Goal: Transaction & Acquisition: Complete application form

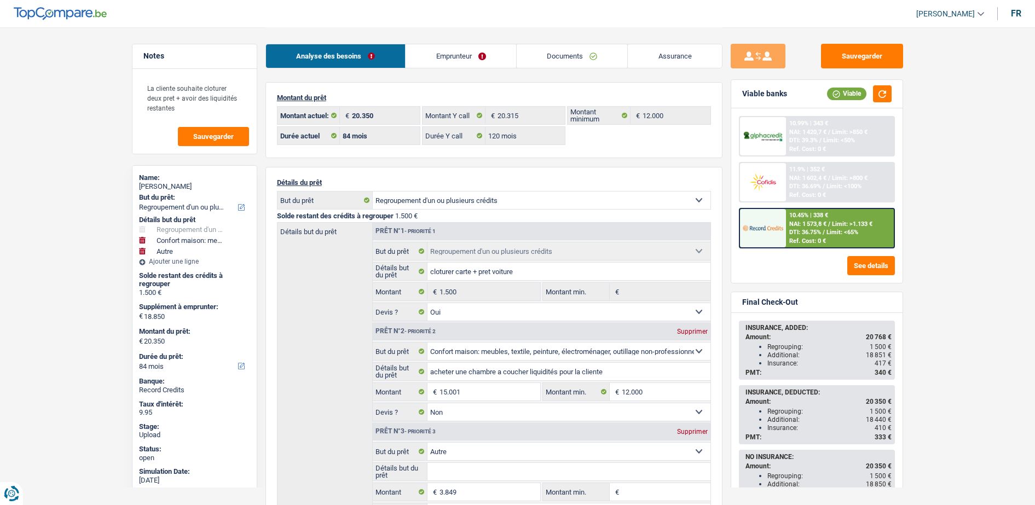
select select "refinancing"
select select "household"
select select "other"
select select "84"
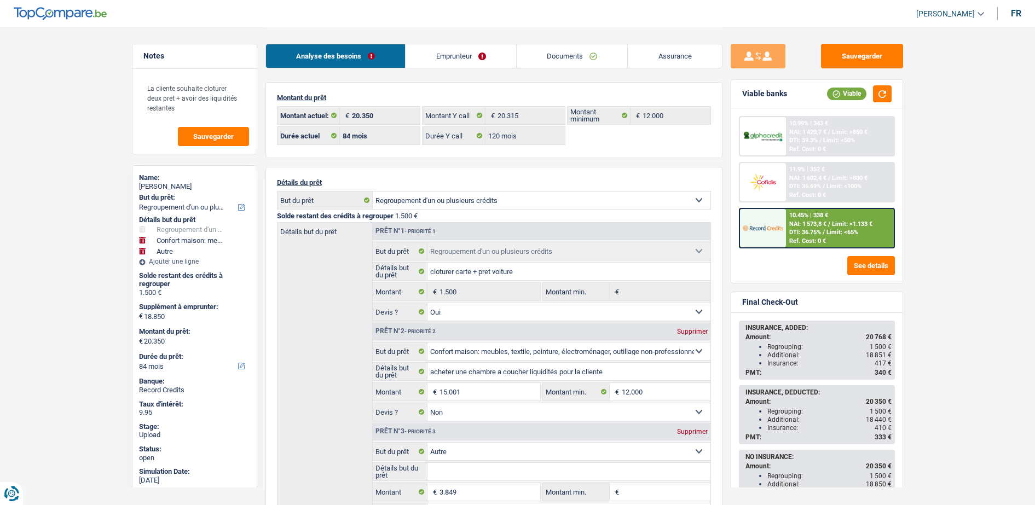
select select "84"
select select "120"
select select "refinancing"
select select "yes"
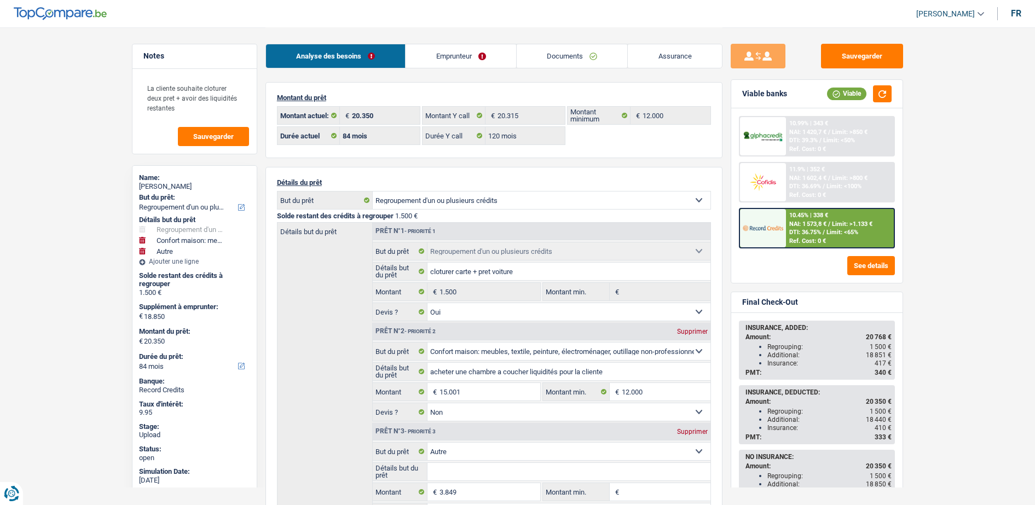
select select "household"
select select "false"
select select "other"
select select "84"
click at [608, 55] on link "Documents" at bounding box center [572, 56] width 111 height 24
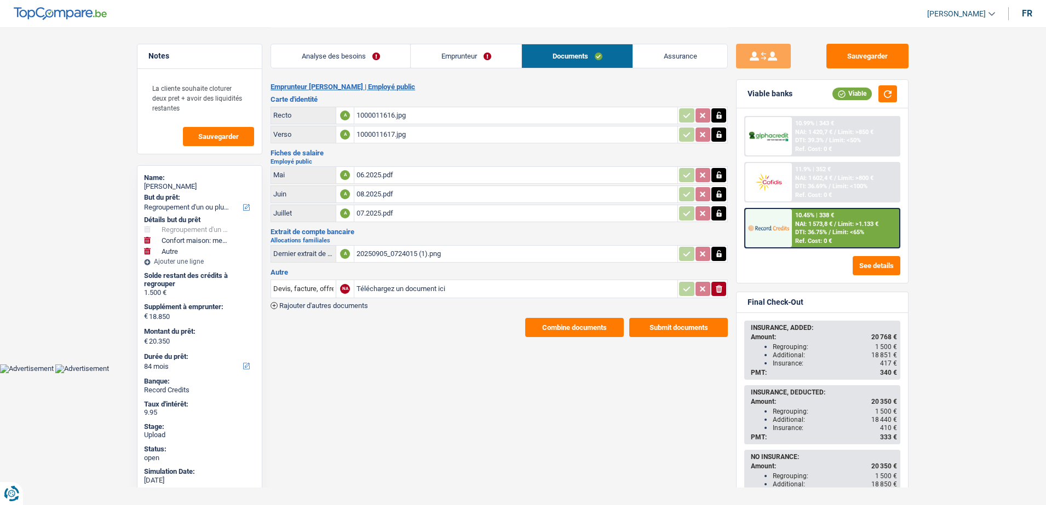
click at [560, 330] on button "Combine documents" at bounding box center [574, 327] width 99 height 19
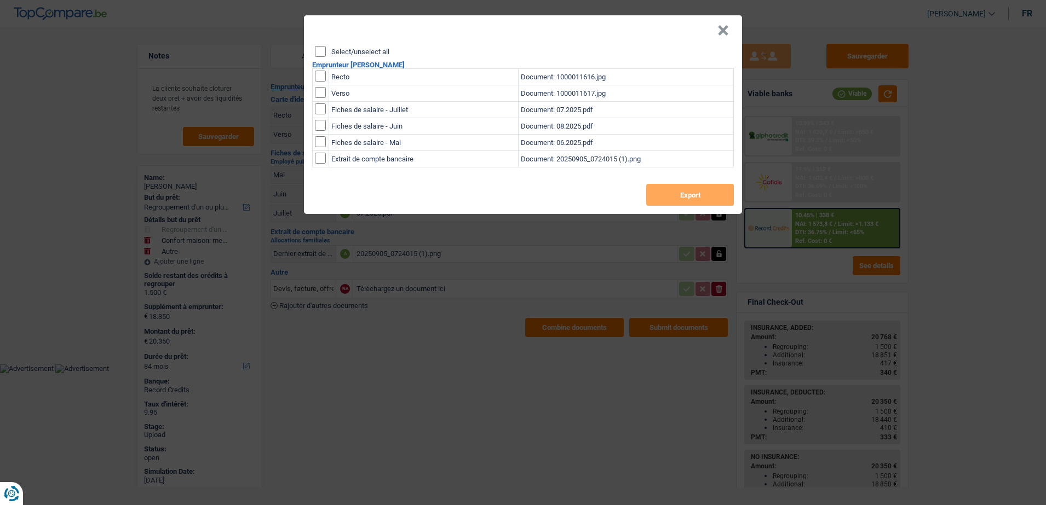
click at [316, 77] on input "checkbox" at bounding box center [320, 76] width 11 height 11
checkbox input "true"
click at [319, 87] on input "checkbox" at bounding box center [320, 92] width 11 height 11
checkbox input "true"
click at [696, 190] on button "Export" at bounding box center [690, 195] width 88 height 22
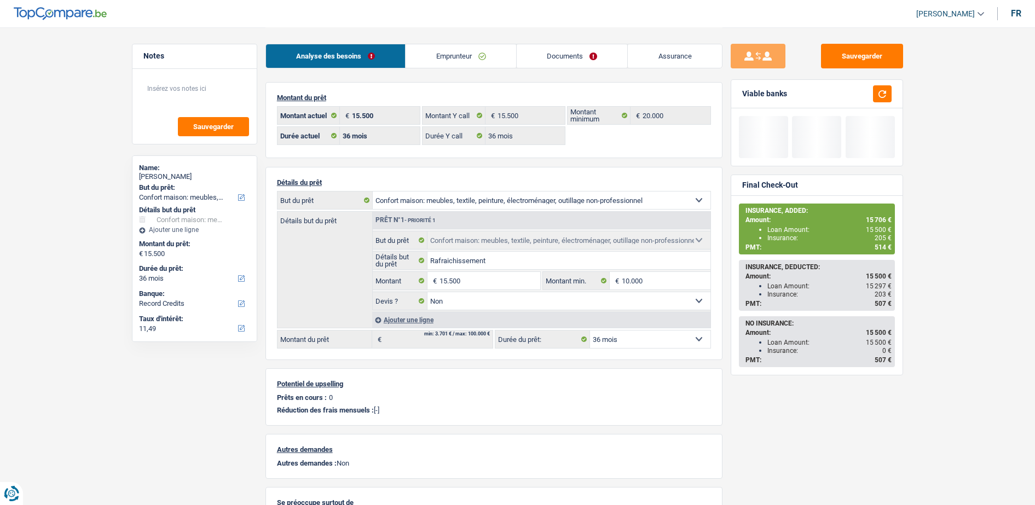
select select "household"
select select "36"
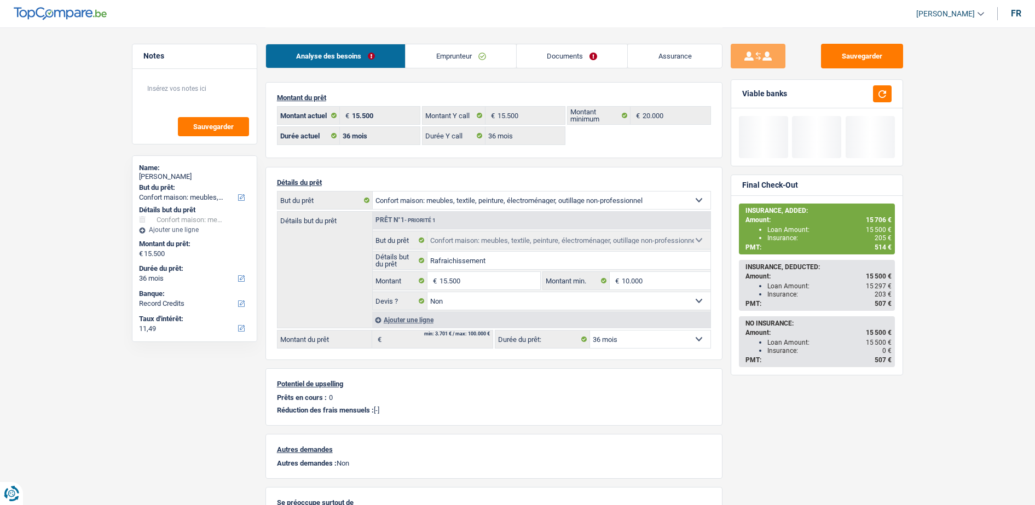
select select "household"
select select "false"
select select "36"
select select "worker"
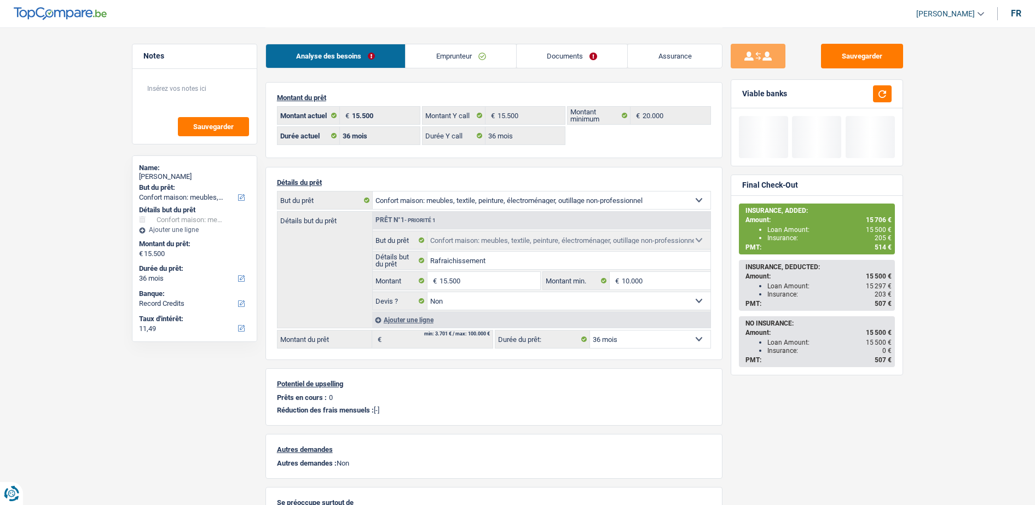
select select "netSalary"
select select "BE"
select select "industry"
click at [490, 48] on link "Emprunteur" at bounding box center [461, 56] width 111 height 24
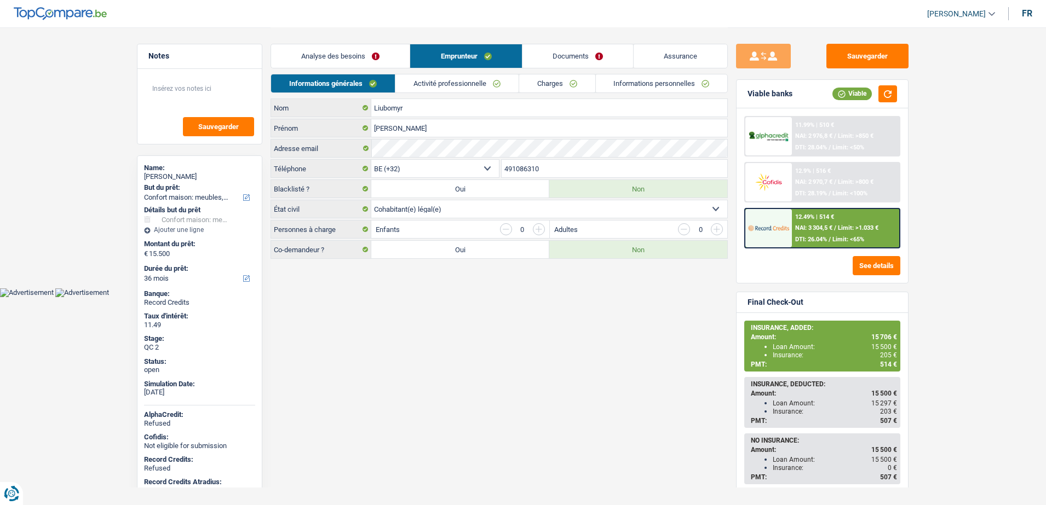
click at [488, 89] on link "Activité professionnelle" at bounding box center [456, 83] width 123 height 18
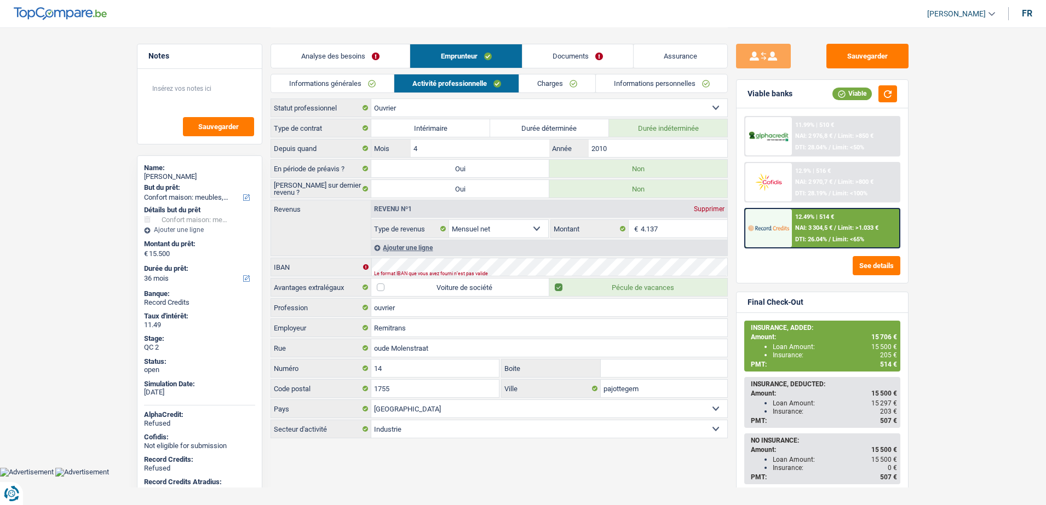
click at [558, 87] on link "Charges" at bounding box center [557, 83] width 76 height 18
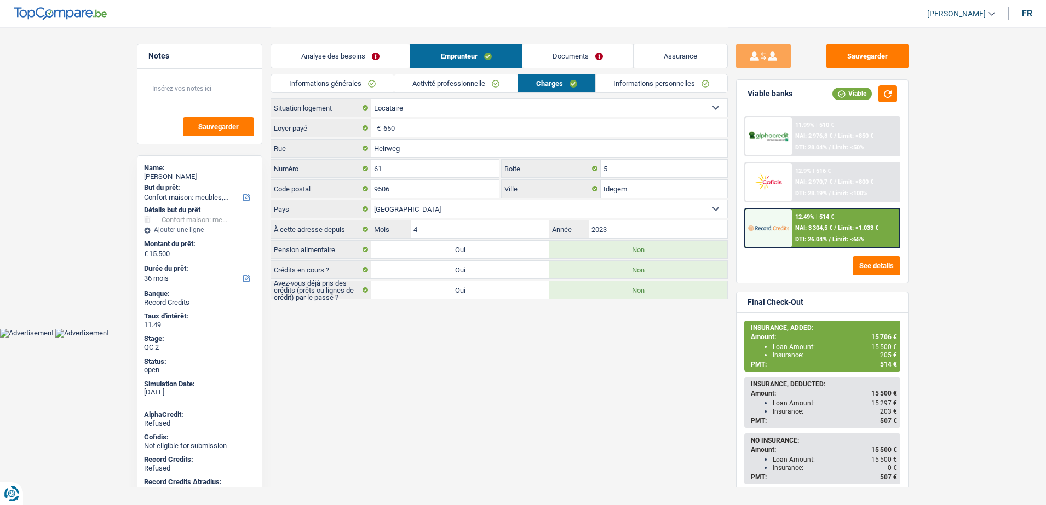
click at [478, 85] on link "Activité professionnelle" at bounding box center [455, 83] width 123 height 18
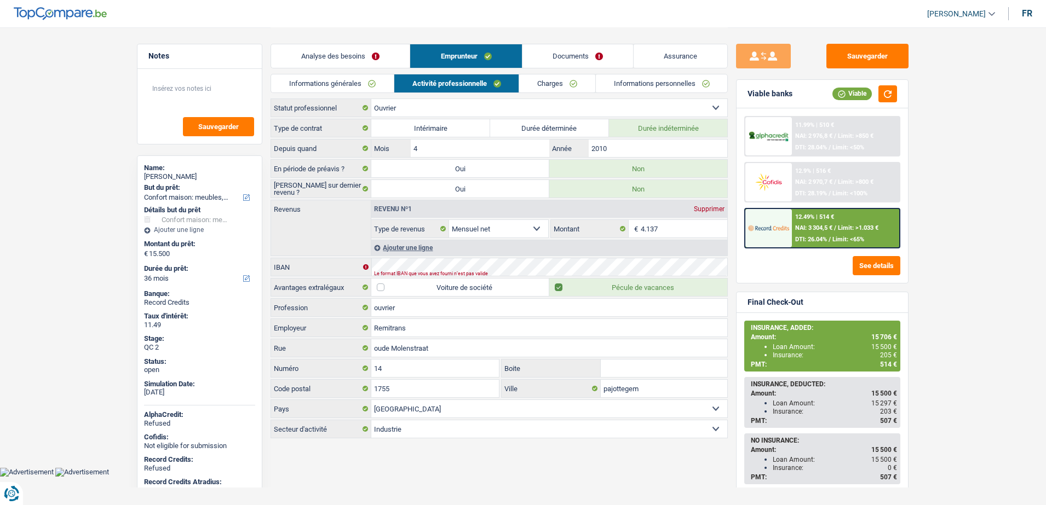
click at [656, 84] on link "Informations personnelles" at bounding box center [662, 83] width 132 height 18
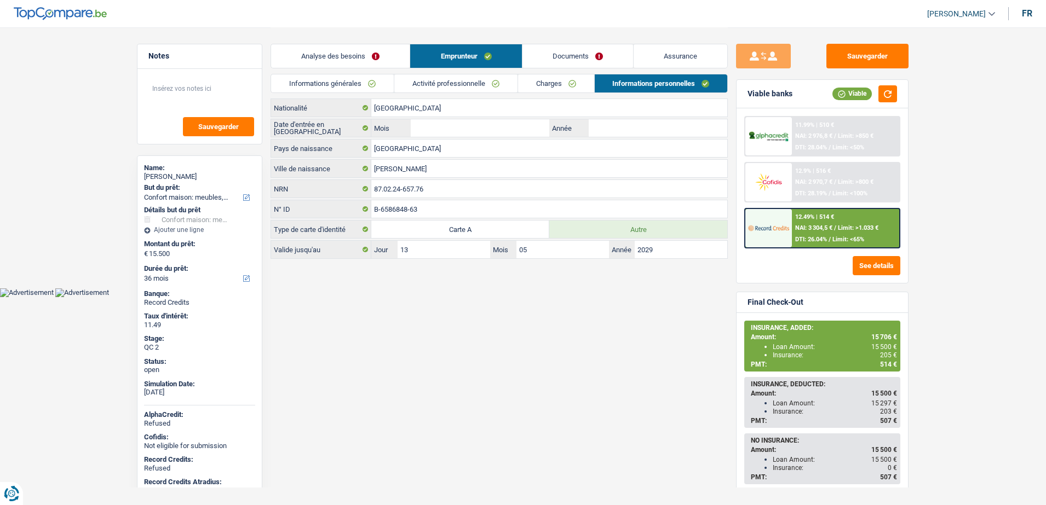
click at [559, 87] on link "Charges" at bounding box center [556, 83] width 76 height 18
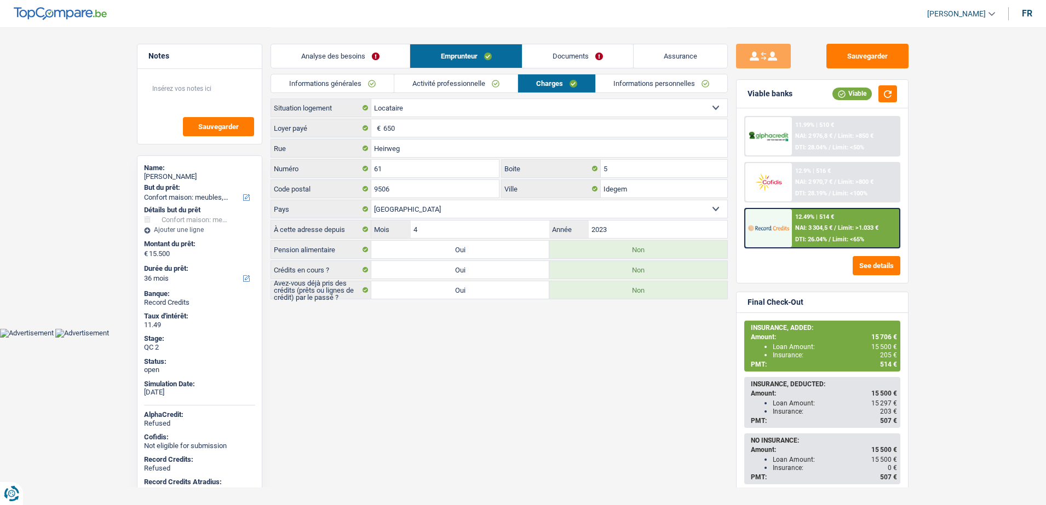
click at [493, 87] on link "Activité professionnelle" at bounding box center [455, 83] width 123 height 18
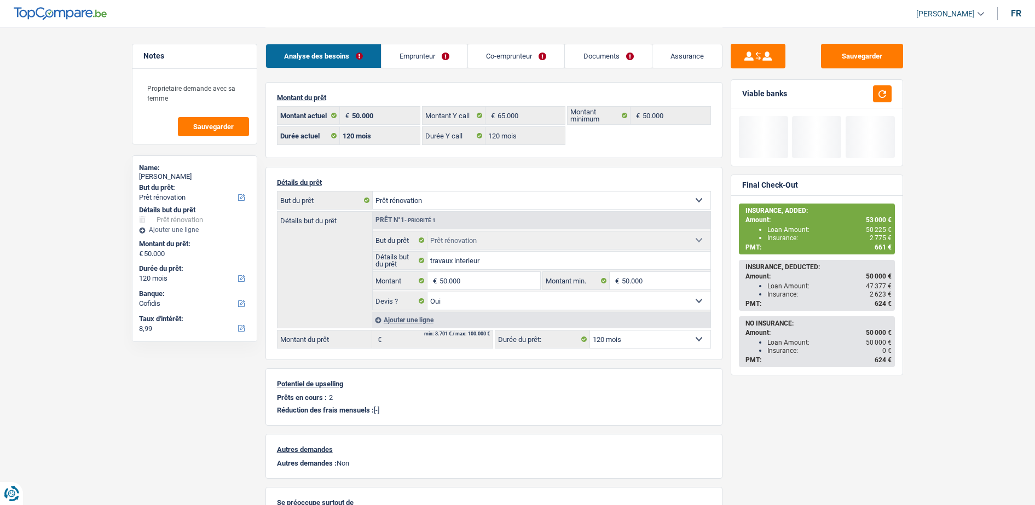
select select "renovation"
select select "120"
select select "cofidis"
select select "120"
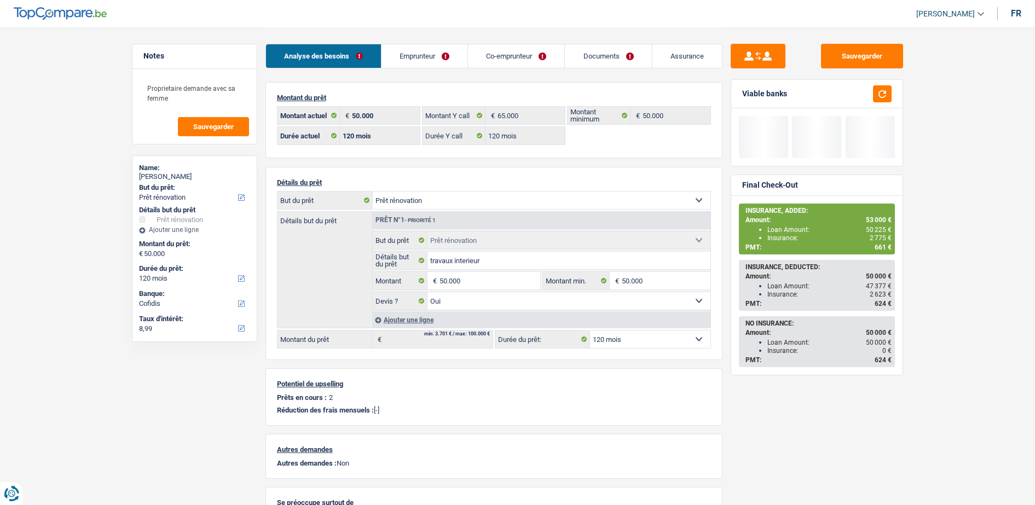
select select "120"
select select "renovation"
select select "yes"
select select "120"
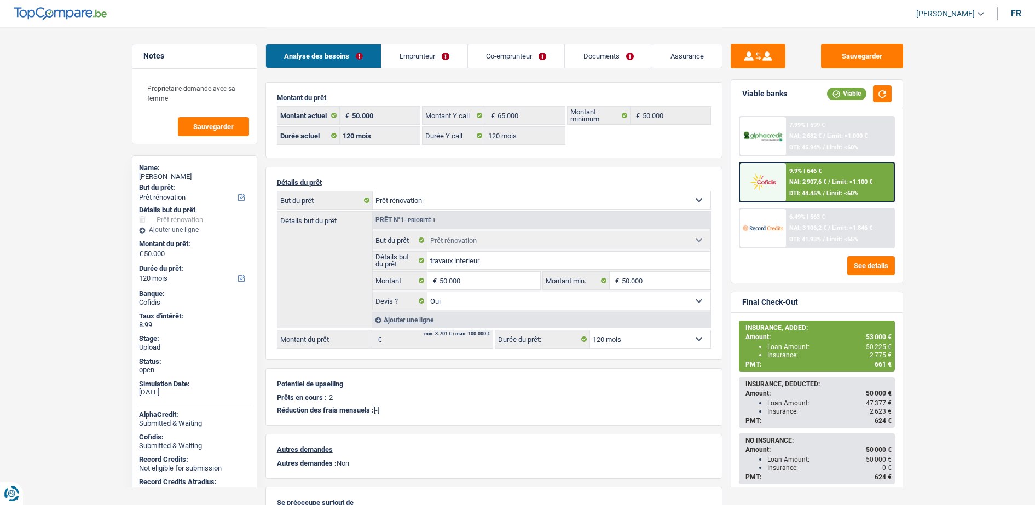
click at [798, 185] on span "NAI: 2 907,6 €" at bounding box center [808, 181] width 37 height 7
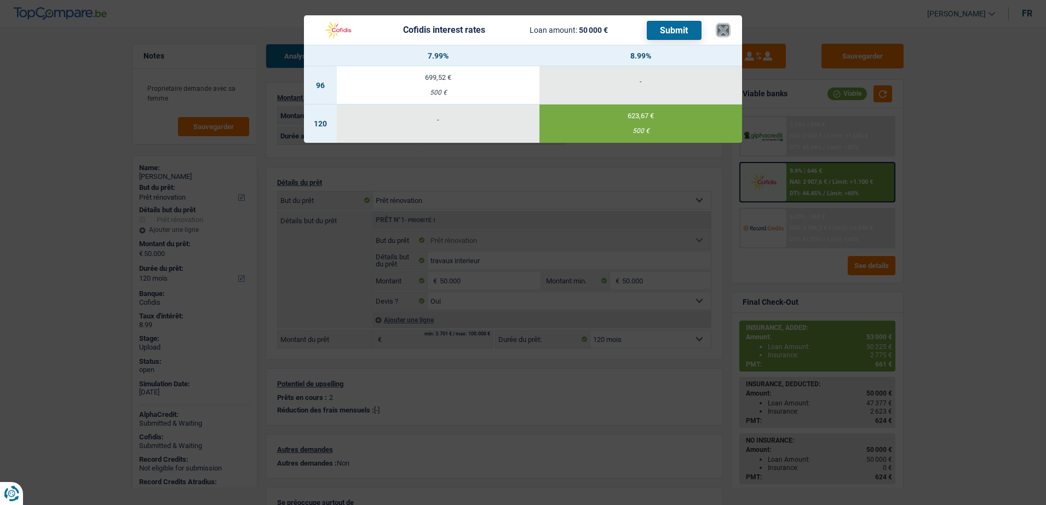
click at [723, 25] on button "×" at bounding box center [722, 30] width 11 height 11
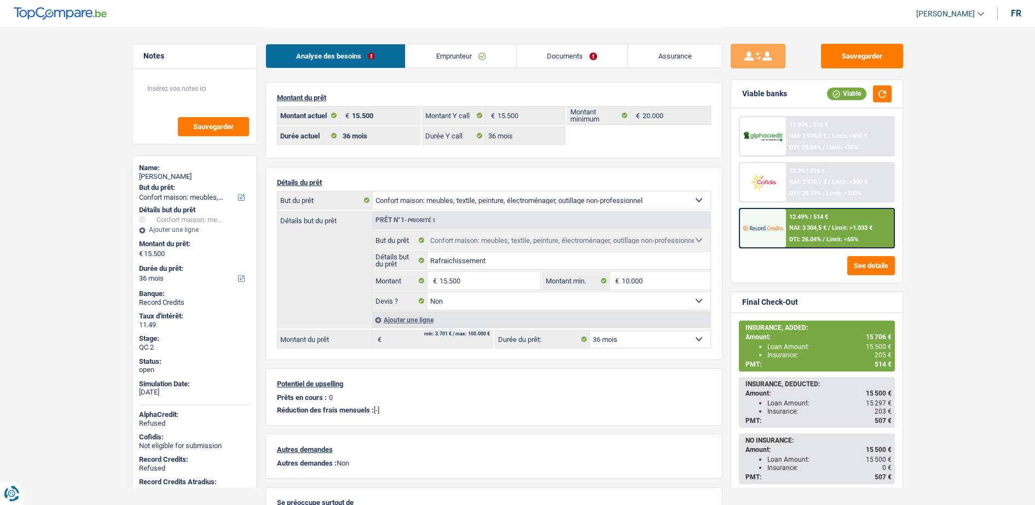
select select "household"
select select "36"
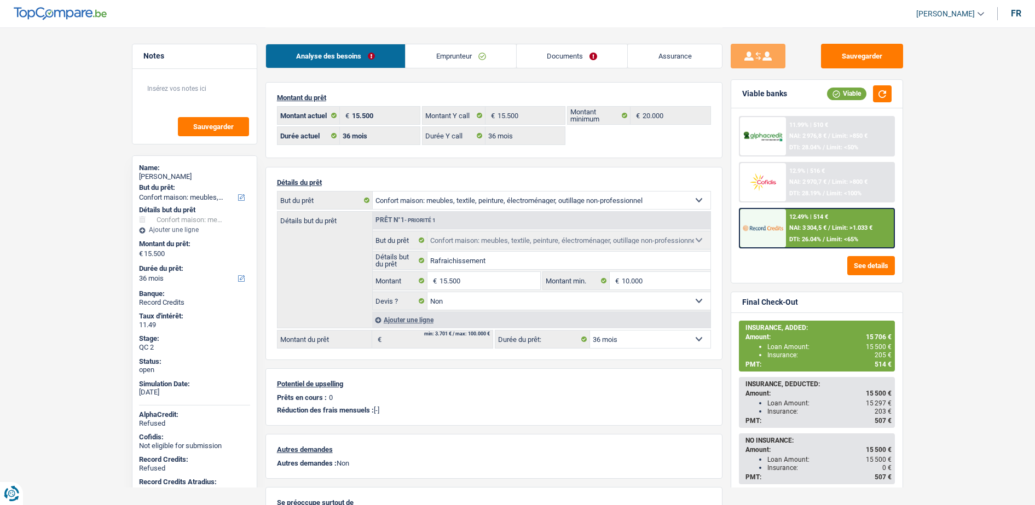
select select "household"
select select "false"
select select "36"
select select "worker"
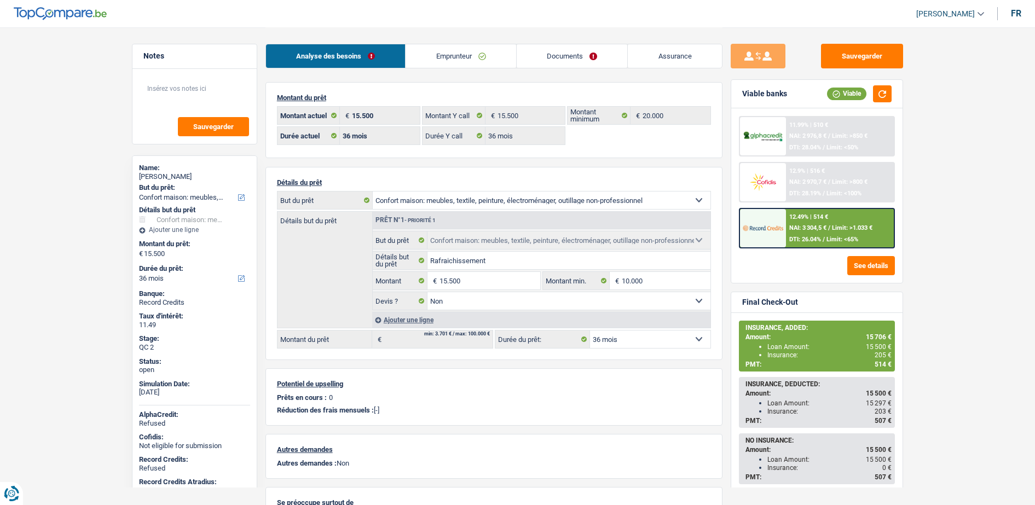
select select "netSalary"
select select "BE"
select select "industry"
click at [474, 60] on link "Emprunteur" at bounding box center [461, 56] width 111 height 24
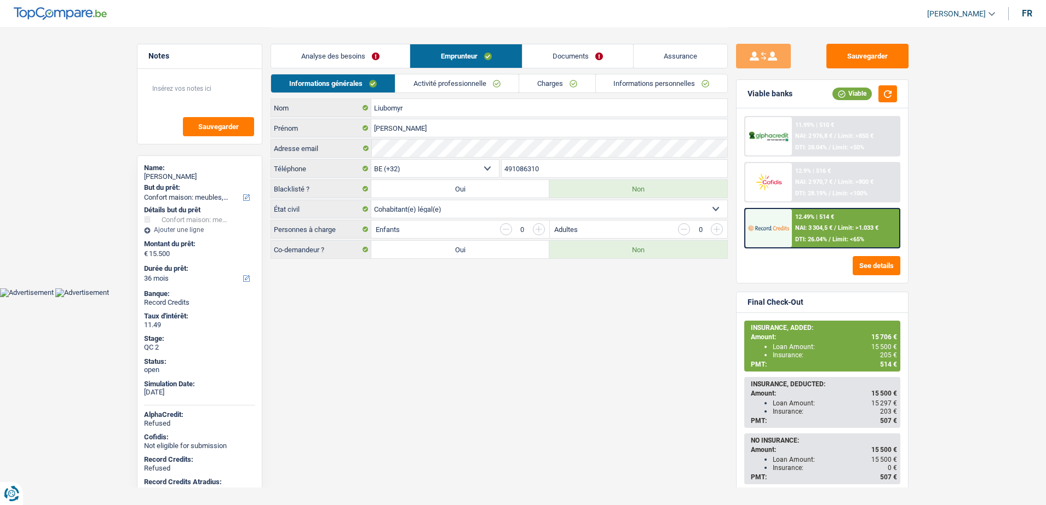
click at [470, 77] on link "Activité professionnelle" at bounding box center [456, 83] width 123 height 18
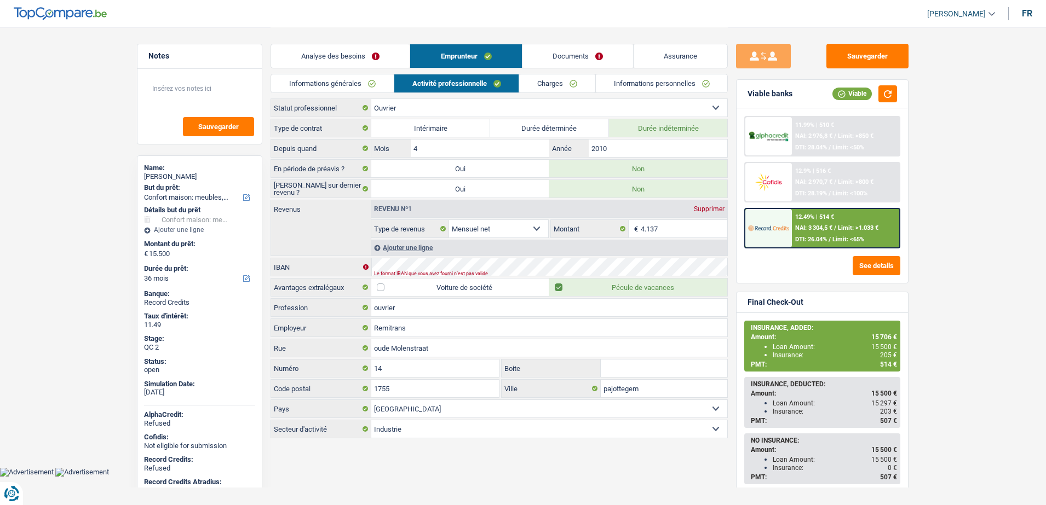
click at [561, 87] on link "Charges" at bounding box center [557, 83] width 76 height 18
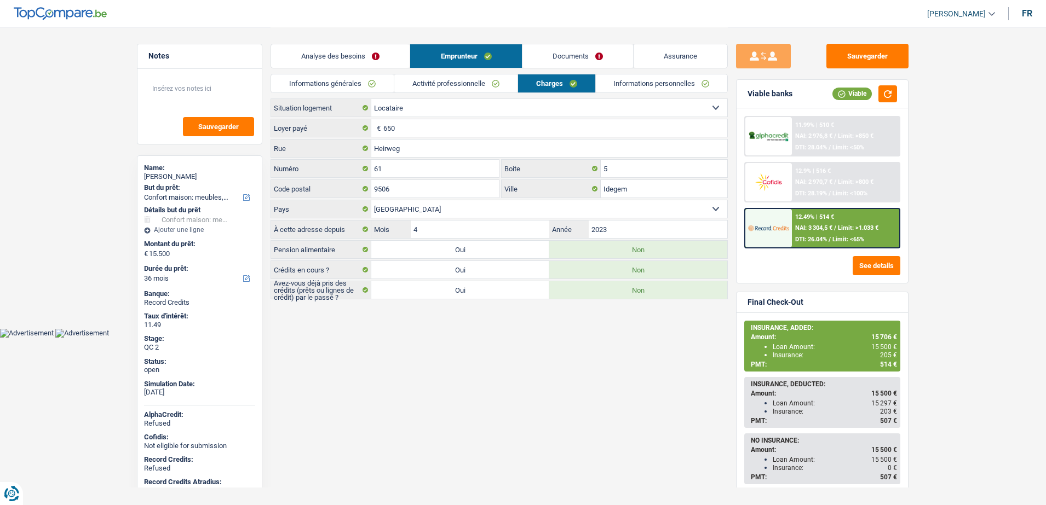
click at [469, 84] on link "Activité professionnelle" at bounding box center [455, 83] width 123 height 18
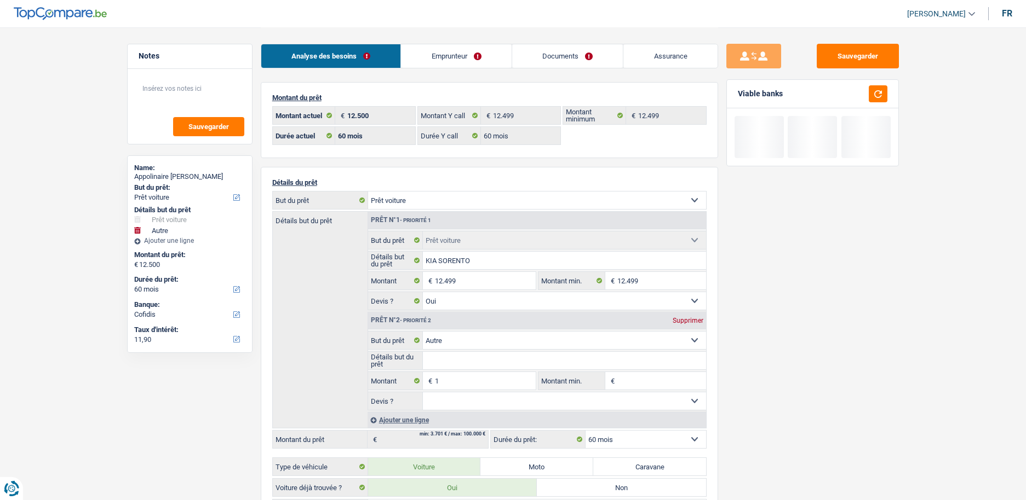
select select "car"
select select "other"
select select "60"
select select "cofidis"
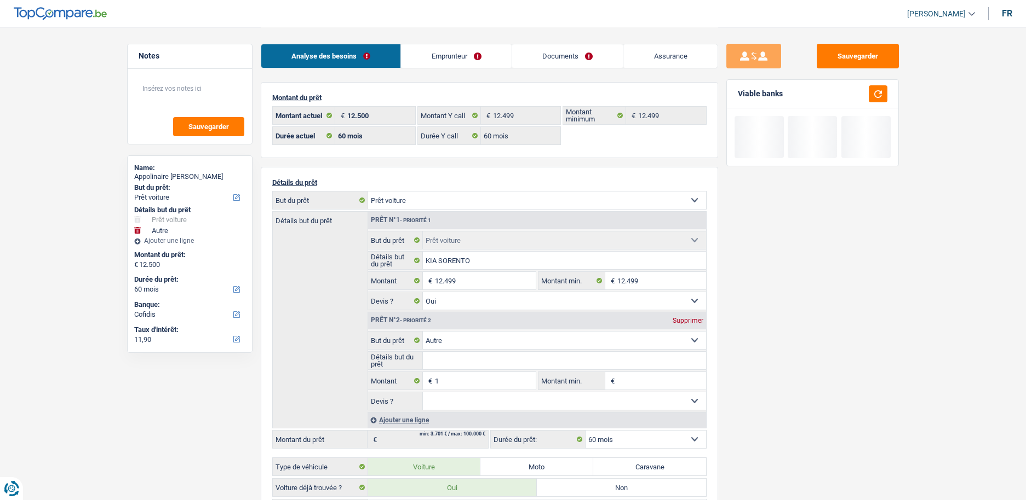
select select "60"
select select "car"
select select "yes"
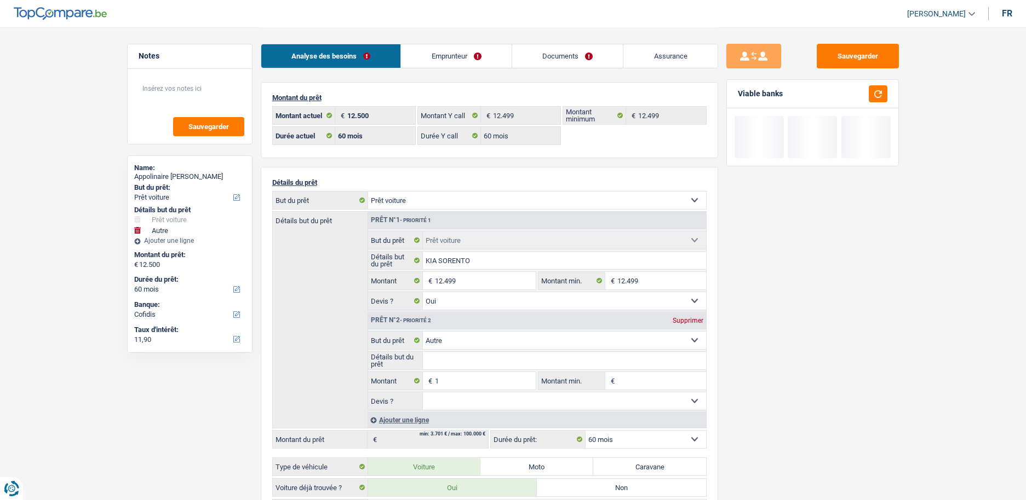
select select "other"
select select "60"
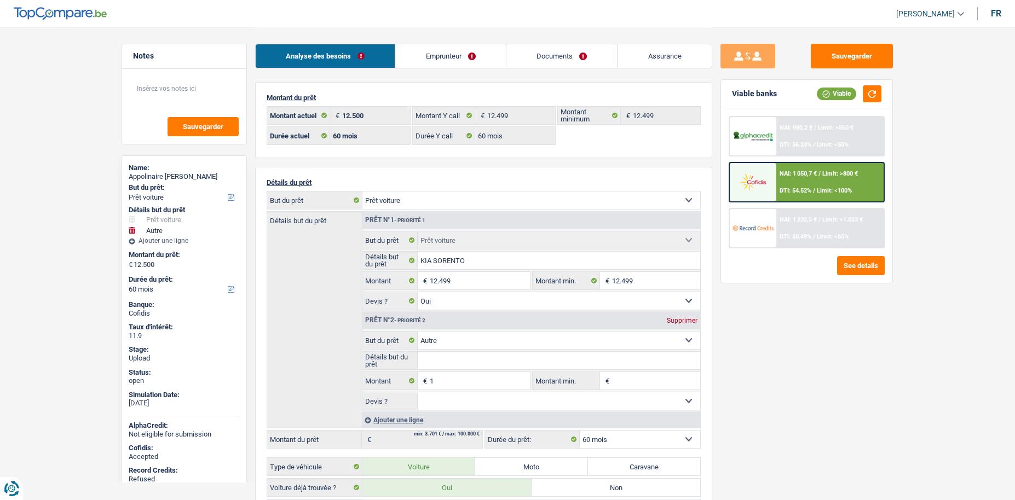
click at [796, 177] on span "NAI: 1 050,7 €" at bounding box center [798, 173] width 37 height 7
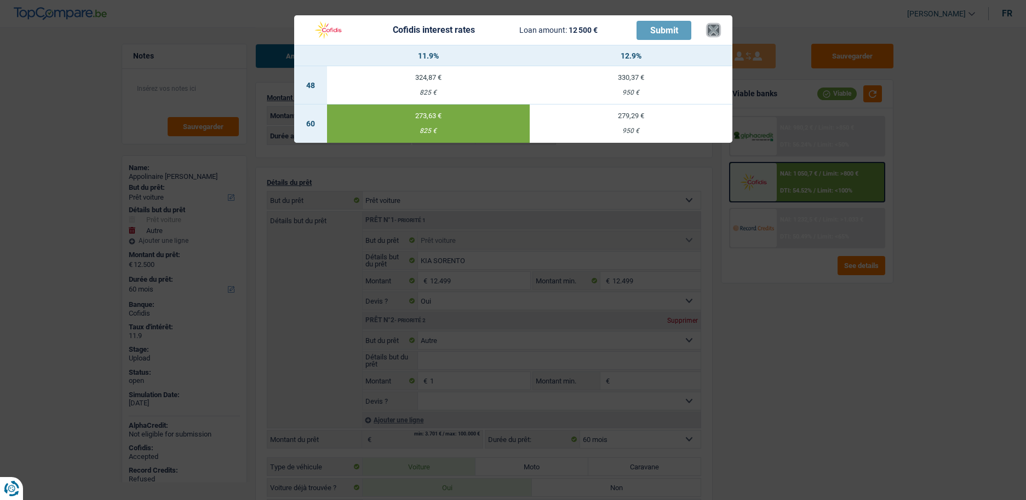
click at [712, 31] on button "×" at bounding box center [712, 30] width 11 height 11
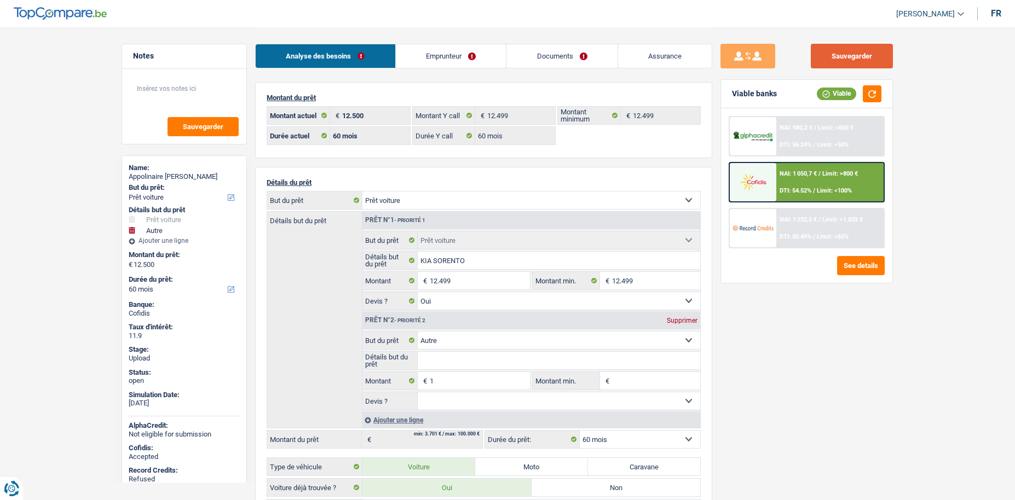
drag, startPoint x: 838, startPoint y: 51, endPoint x: 831, endPoint y: 52, distance: 7.1
click at [837, 51] on button "Sauvegarder" at bounding box center [852, 56] width 82 height 25
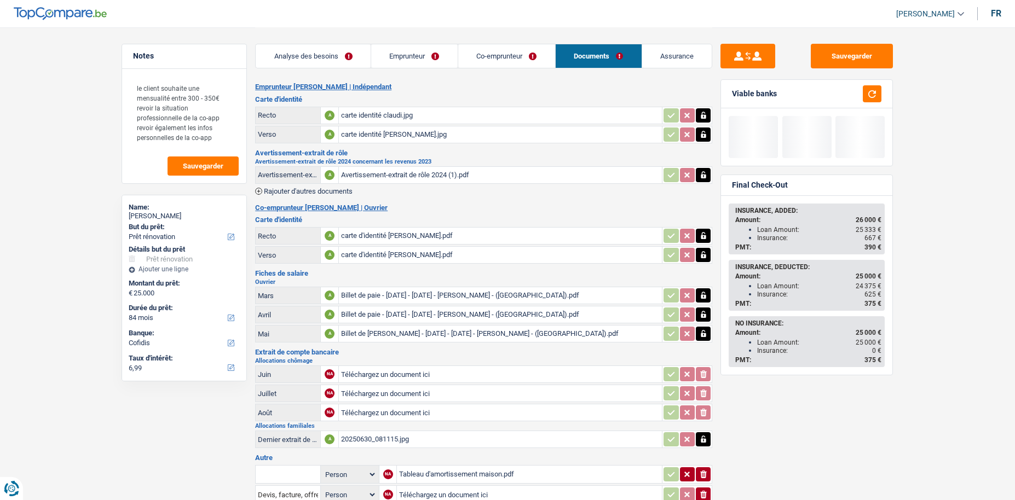
select select "renovation"
select select "84"
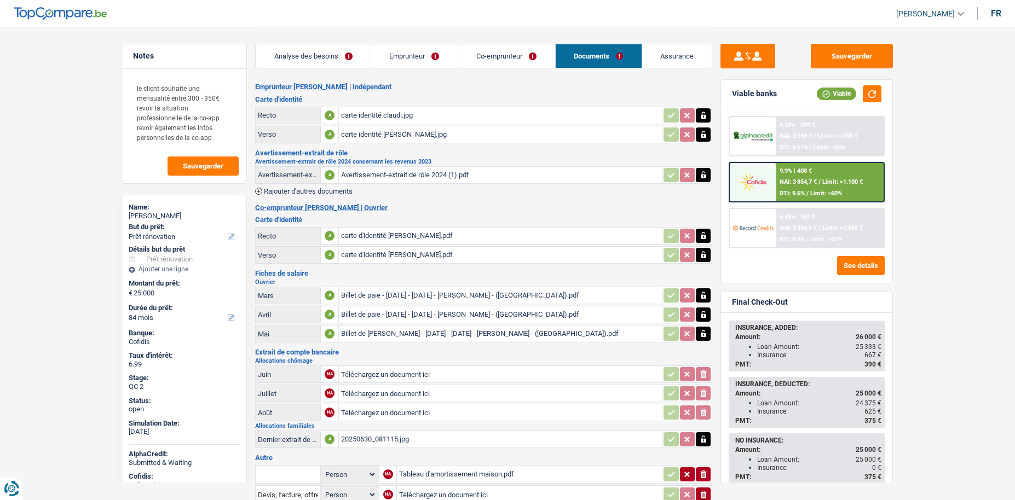
click at [412, 64] on link "Emprunteur" at bounding box center [414, 56] width 87 height 24
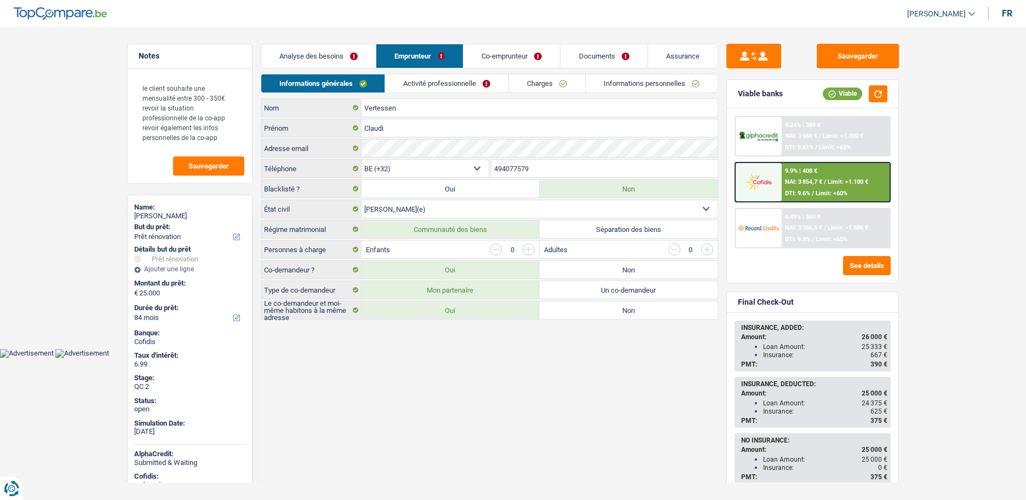
click at [634, 89] on link "Informations personnelles" at bounding box center [651, 83] width 132 height 18
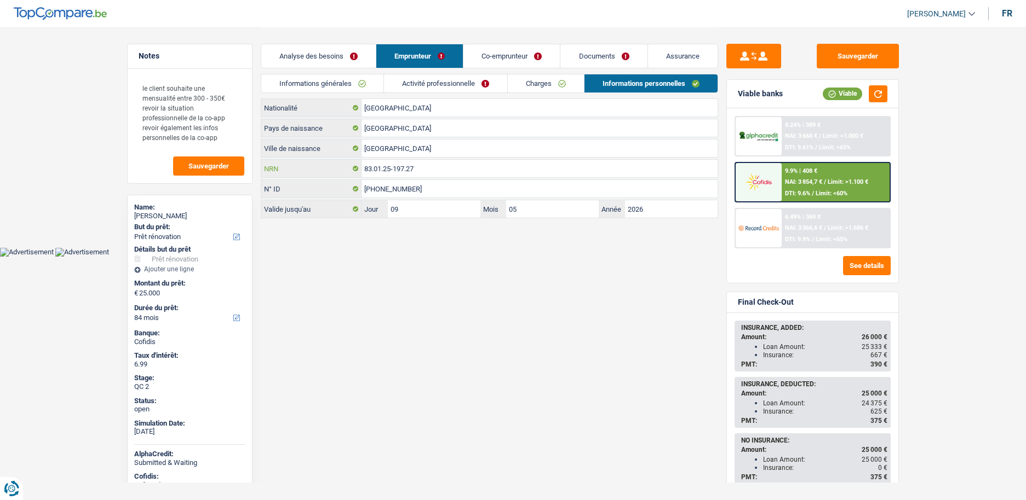
click at [394, 168] on input "83.01.25-197.27" at bounding box center [539, 169] width 356 height 18
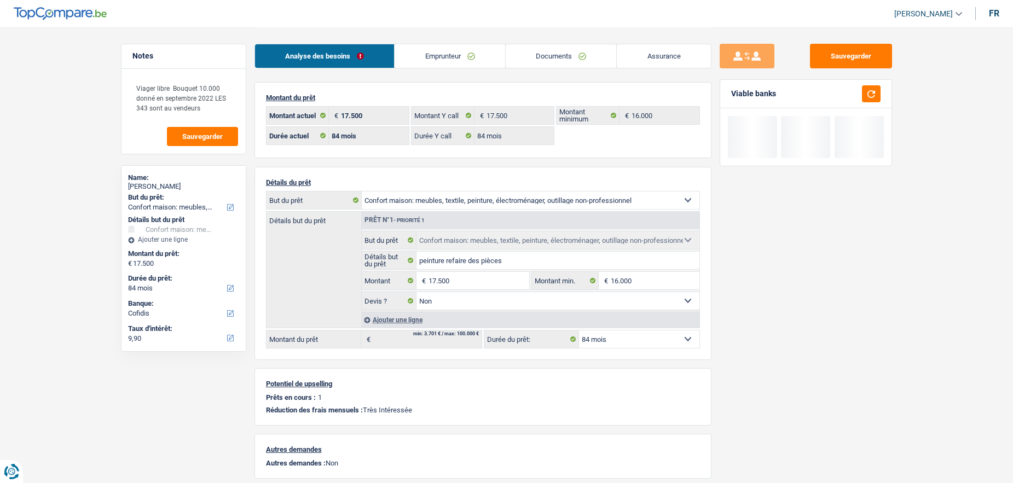
select select "household"
select select "84"
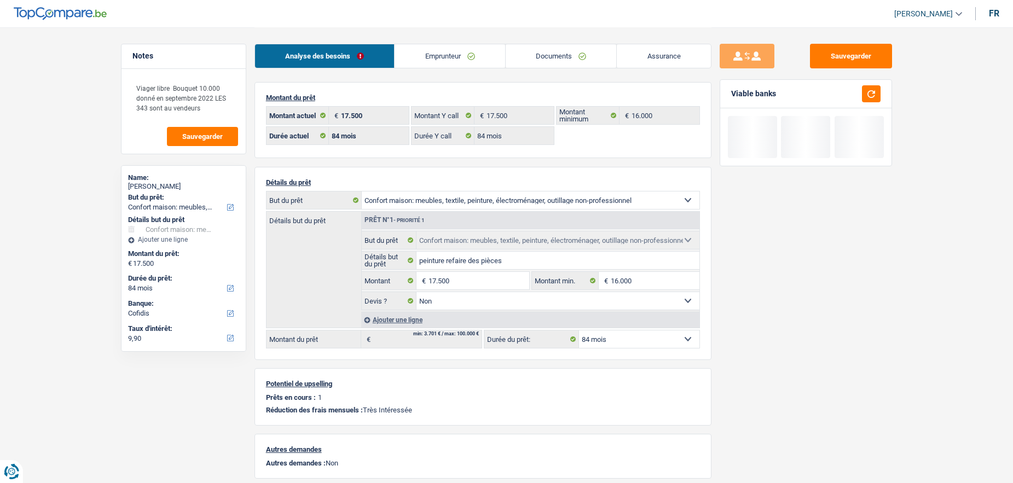
select select "household"
select select "false"
select select "84"
select select "rents"
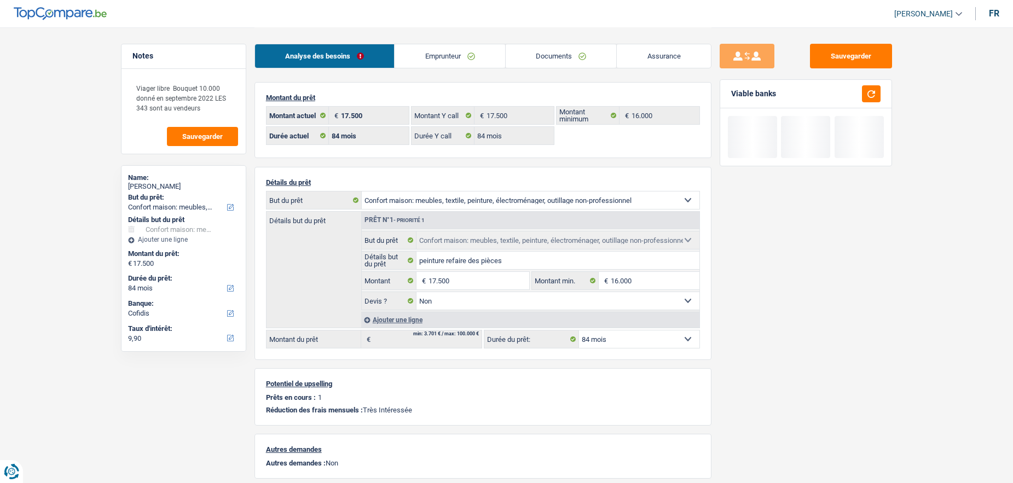
select select "BE"
select select "cardOrCredit"
click at [455, 62] on link "Emprunteur" at bounding box center [450, 56] width 111 height 24
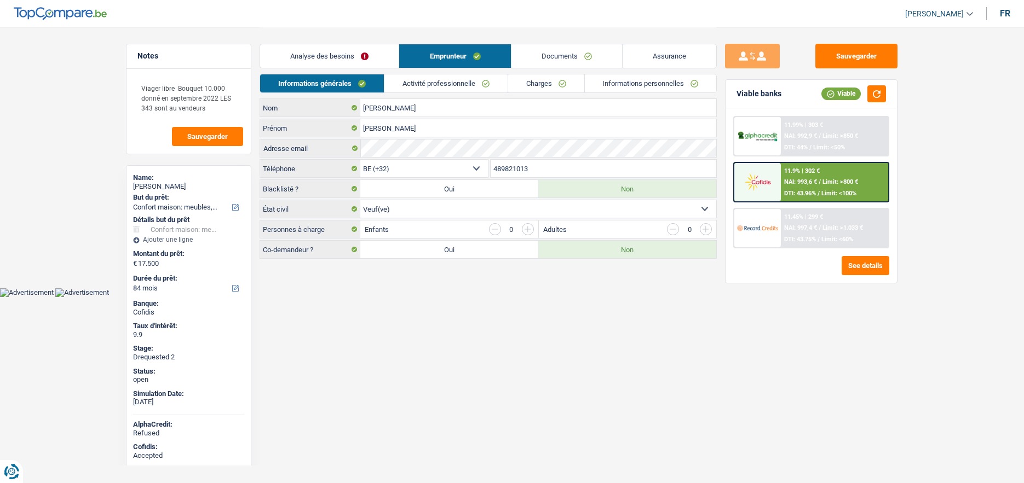
click at [449, 85] on link "Activité professionnelle" at bounding box center [445, 83] width 123 height 18
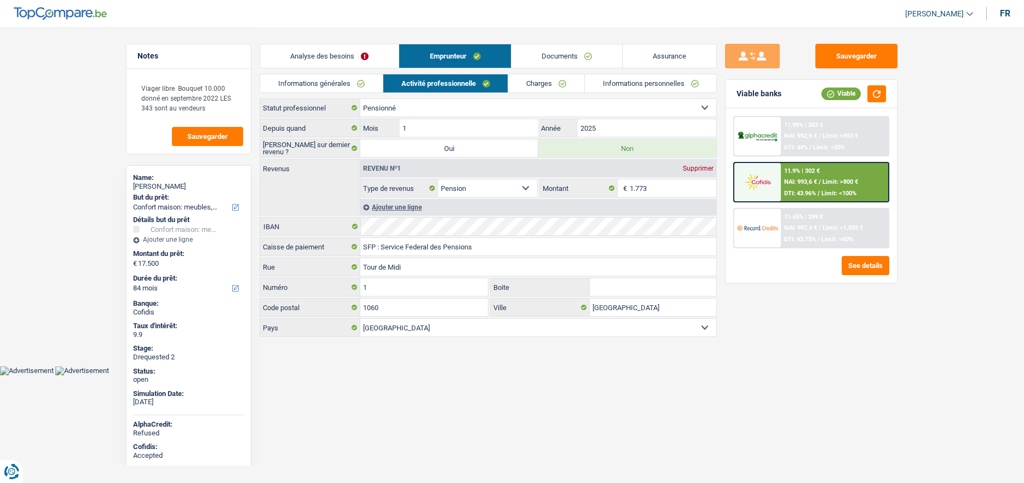
click at [532, 96] on div "Informations générales Activité professionnelle Charges Informations personnell…" at bounding box center [488, 86] width 457 height 25
click at [533, 84] on link "Charges" at bounding box center [546, 83] width 76 height 18
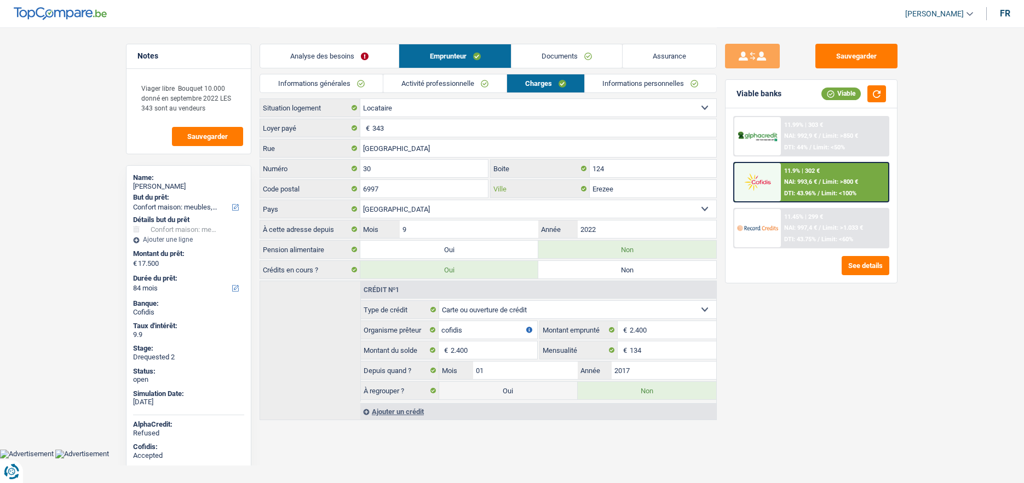
click at [609, 198] on input "Erezee" at bounding box center [653, 189] width 126 height 18
click at [452, 143] on input "Rue de Dochamps" at bounding box center [538, 149] width 356 height 18
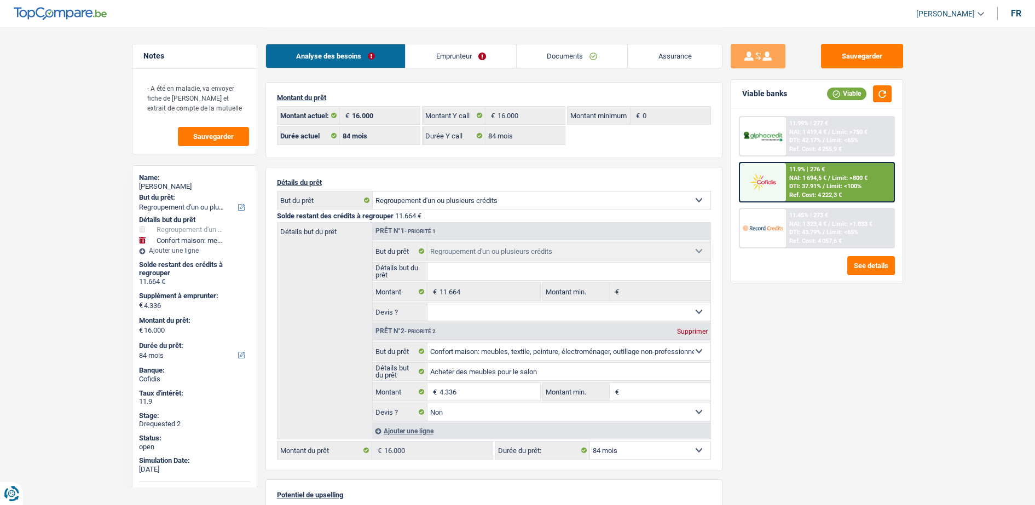
select select "refinancing"
select select "household"
select select "84"
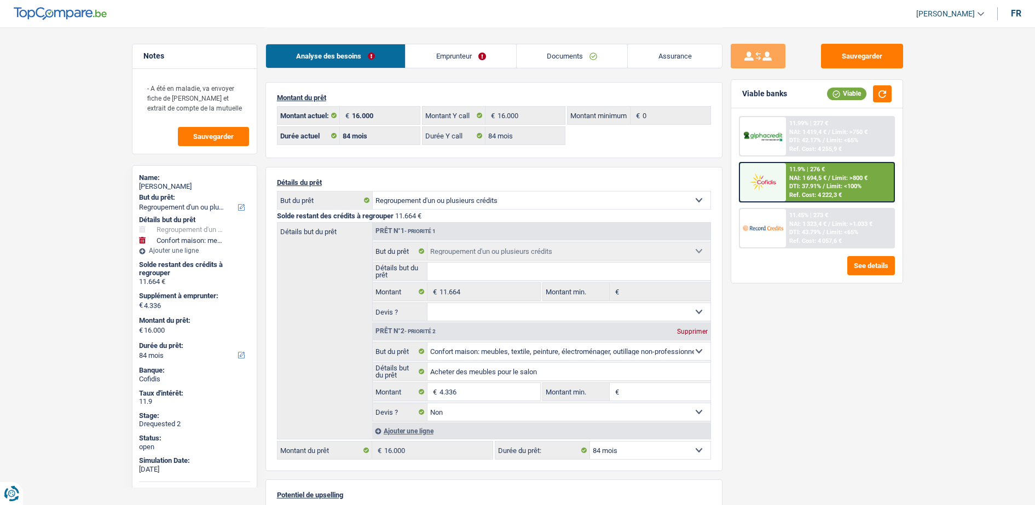
select select "84"
select select "refinancing"
select select "household"
select select "false"
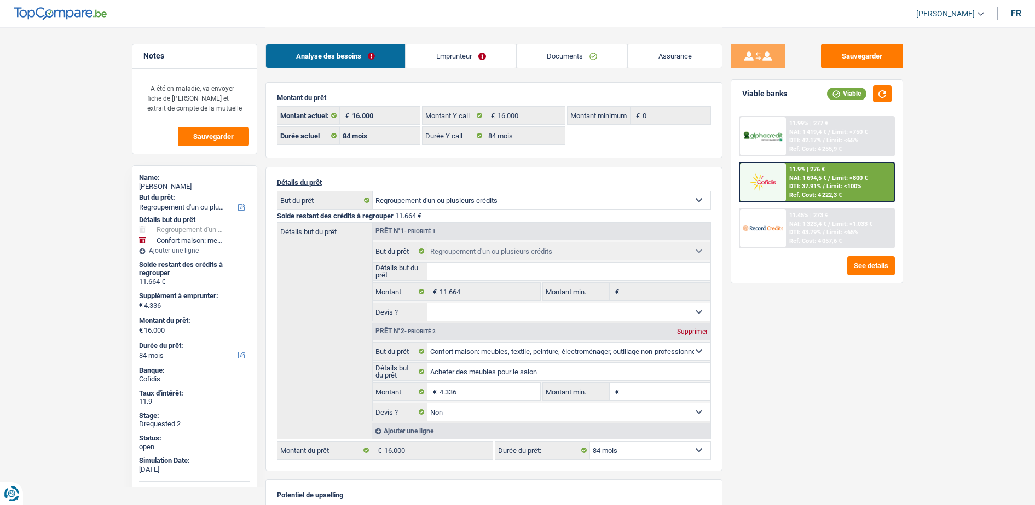
select select "84"
click at [792, 140] on span "DTI: 42.17%" at bounding box center [806, 140] width 32 height 7
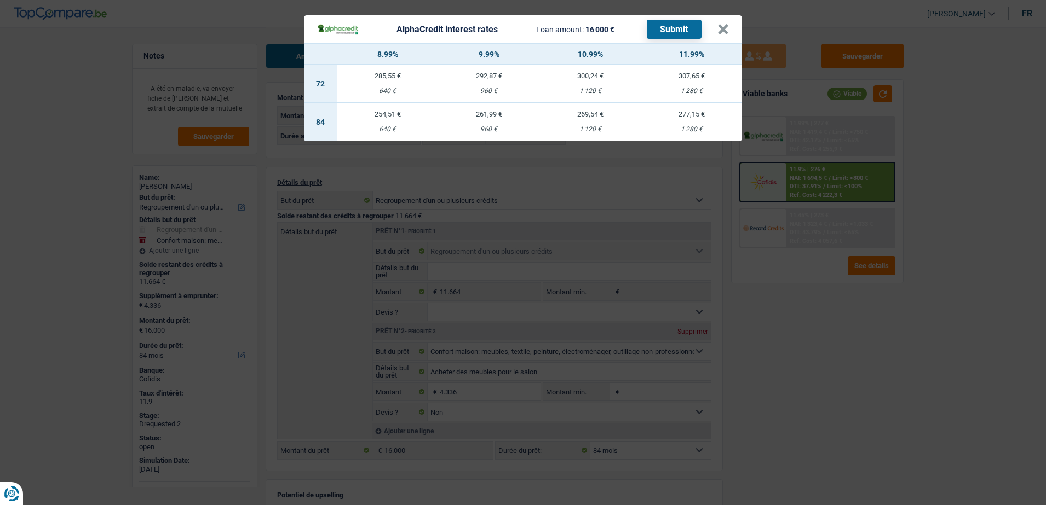
drag, startPoint x: 694, startPoint y: 117, endPoint x: 672, endPoint y: 55, distance: 64.9
click at [692, 117] on div "277,15 €" at bounding box center [691, 114] width 101 height 7
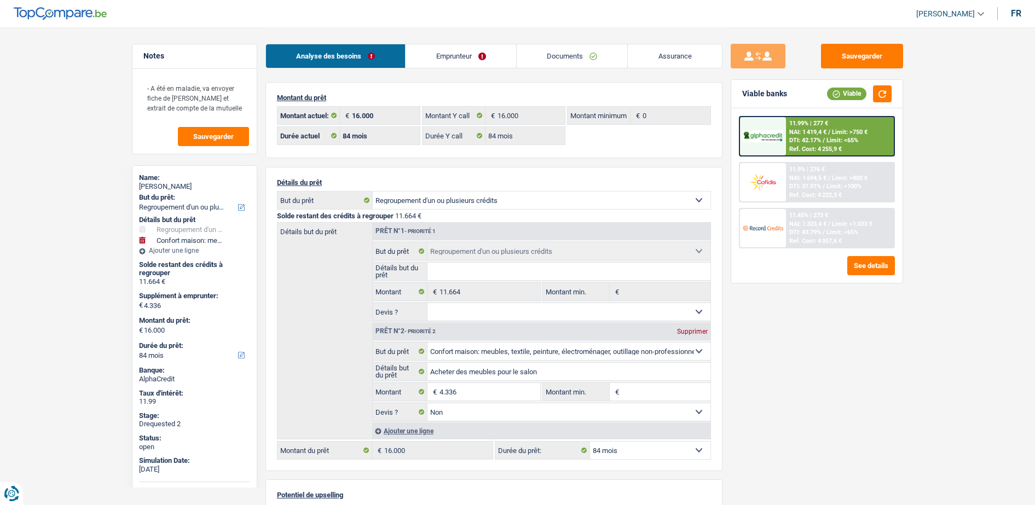
click at [757, 133] on img at bounding box center [763, 136] width 41 height 13
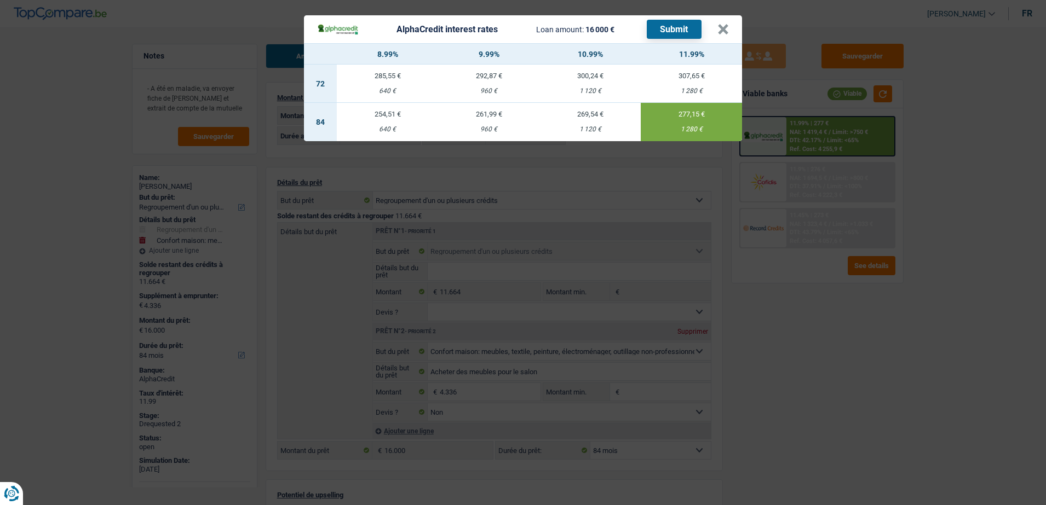
click at [674, 29] on button "Submit" at bounding box center [674, 29] width 55 height 19
drag, startPoint x: 736, startPoint y: 23, endPoint x: 724, endPoint y: 26, distance: 12.9
click at [728, 25] on header "AlphaCredit interest rates Loan amount: 16 000 € Submit ×" at bounding box center [523, 29] width 438 height 28
click at [724, 26] on button "×" at bounding box center [722, 29] width 11 height 11
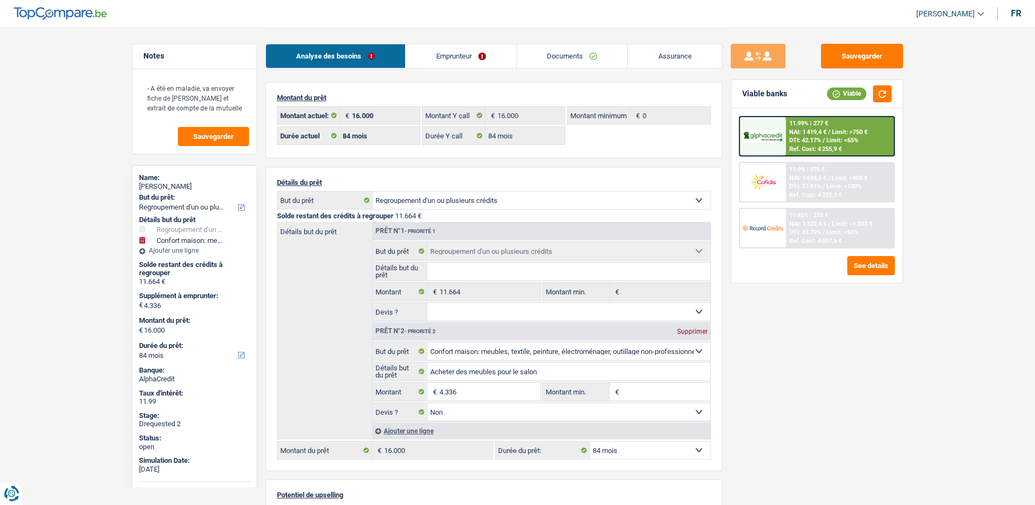
click at [422, 60] on link "Emprunteur" at bounding box center [461, 56] width 111 height 24
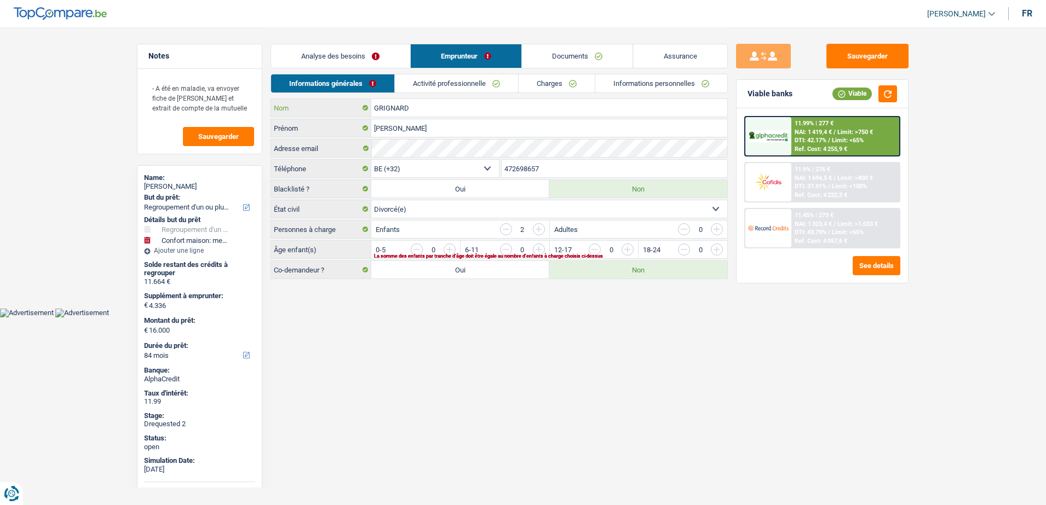
click at [409, 113] on input "GRIGNARD" at bounding box center [549, 108] width 356 height 18
click at [663, 56] on link "Assurance" at bounding box center [680, 56] width 94 height 24
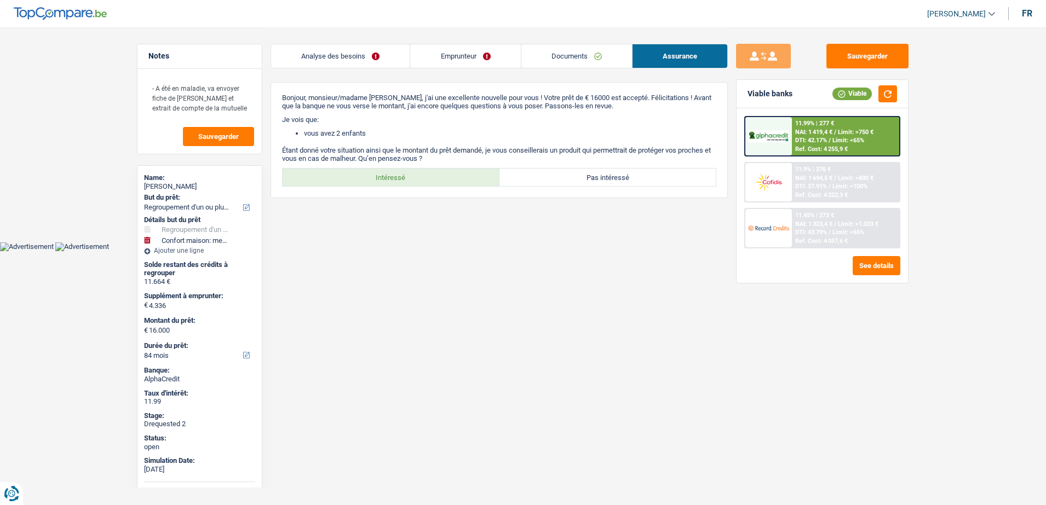
click at [480, 60] on link "Emprunteur" at bounding box center [465, 56] width 110 height 24
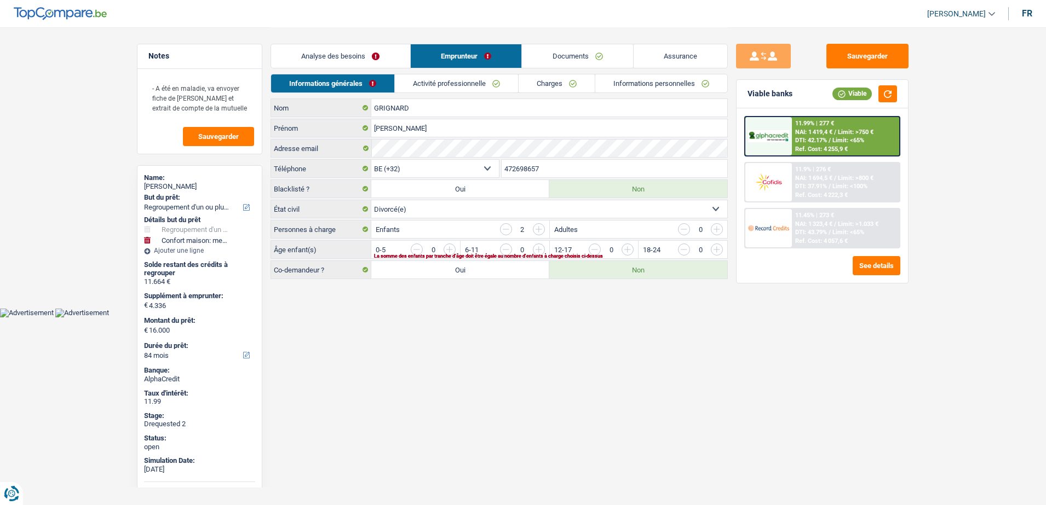
click at [665, 87] on link "Informations personnelles" at bounding box center [661, 83] width 132 height 18
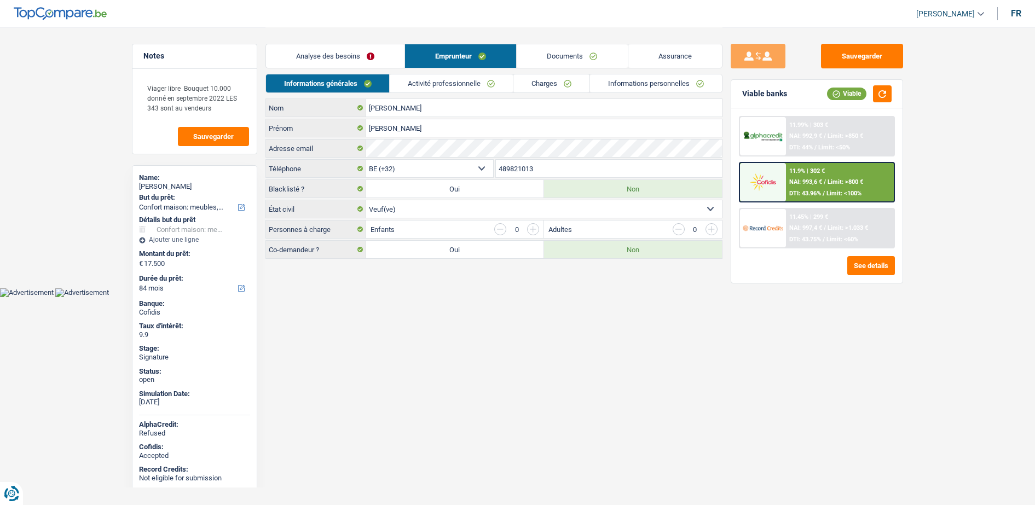
select select "household"
select select "84"
select select "32"
select select "widowed"
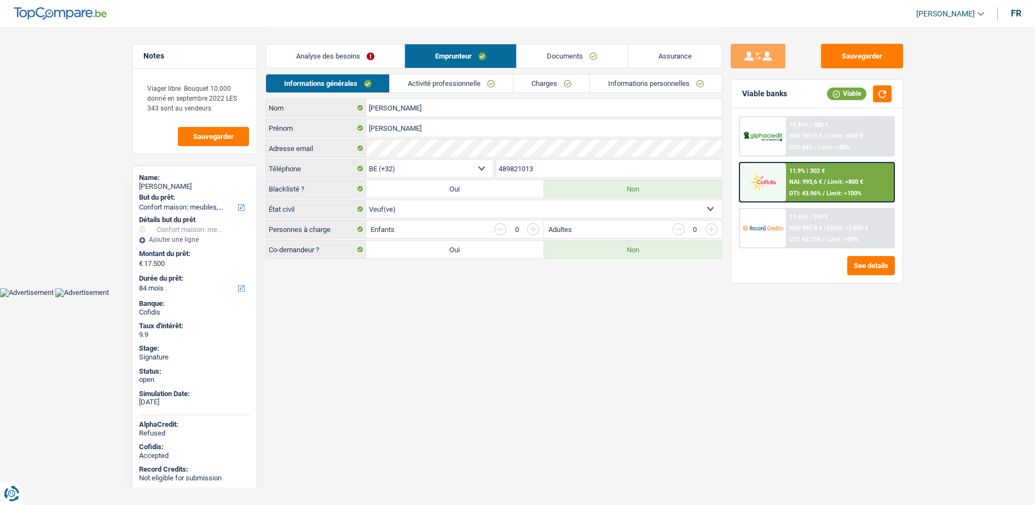
select select "rents"
select select "BE"
select select "cardOrCredit"
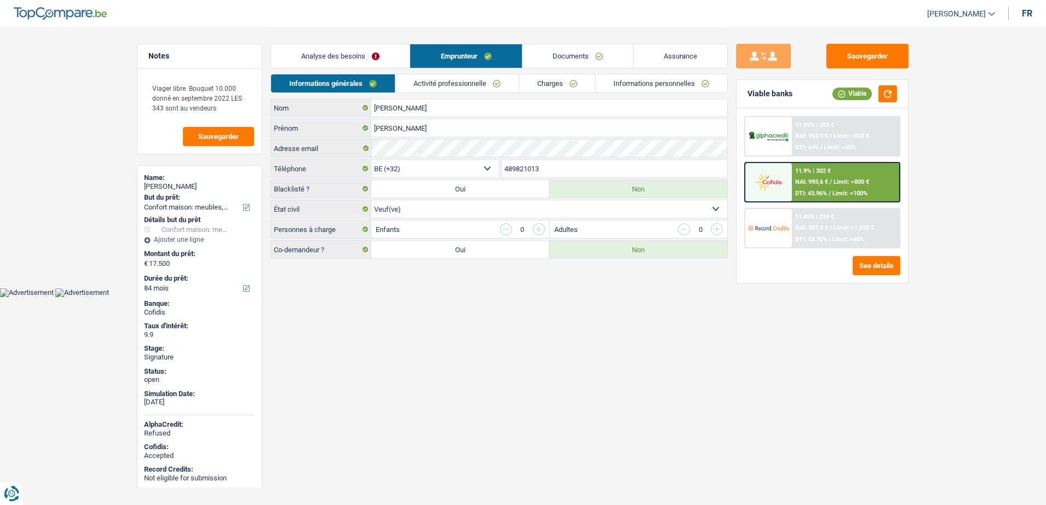
click at [458, 83] on link "Activité professionnelle" at bounding box center [456, 83] width 123 height 18
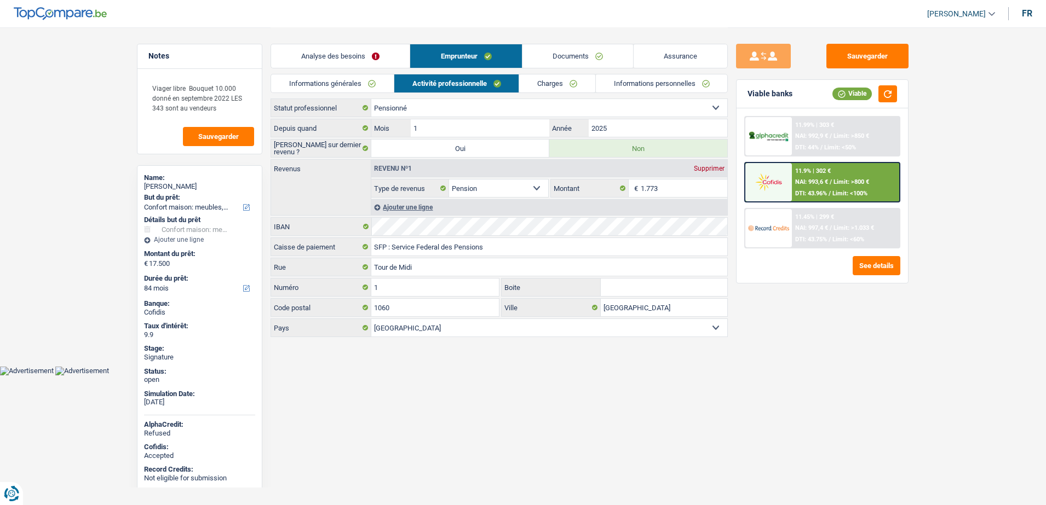
click at [555, 85] on link "Charges" at bounding box center [557, 83] width 76 height 18
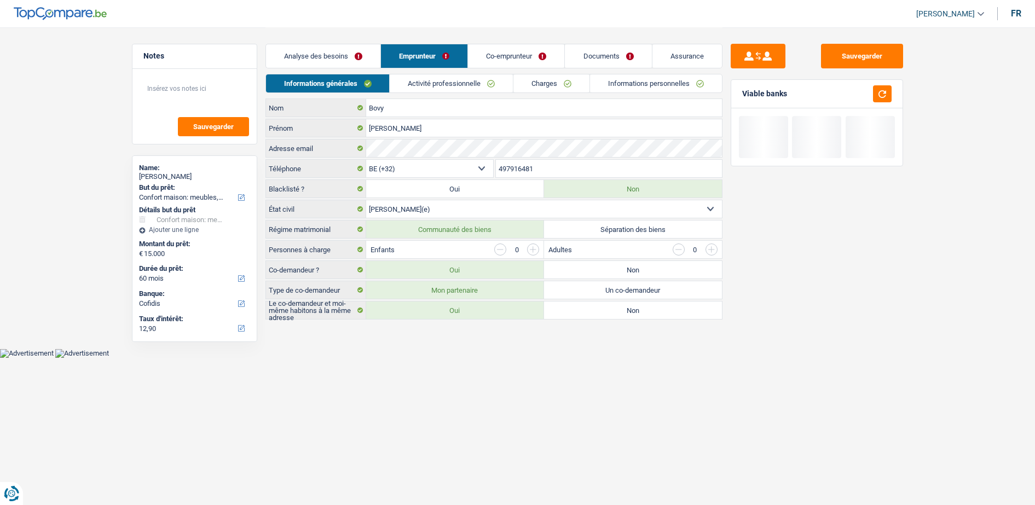
select select "household"
select select "60"
select select "cofidis"
select select "32"
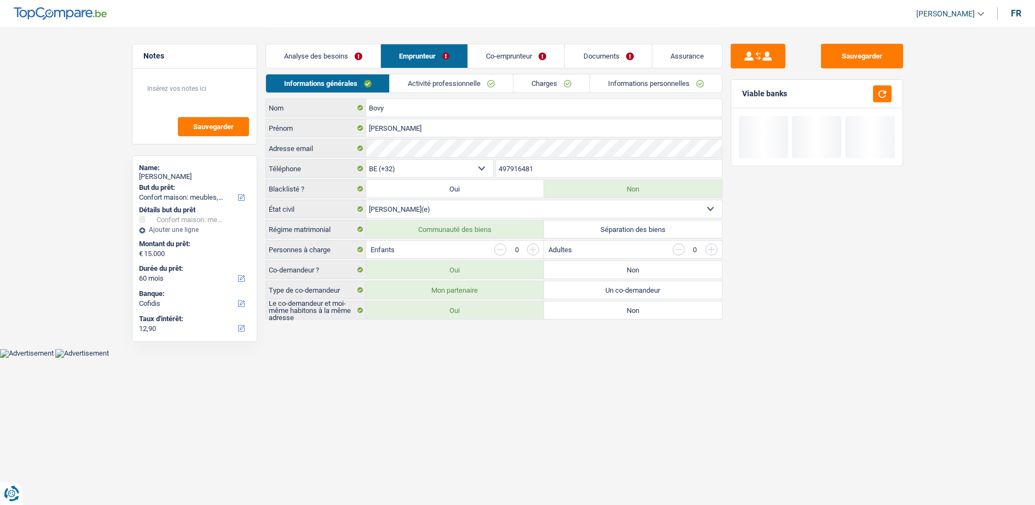
select select "married"
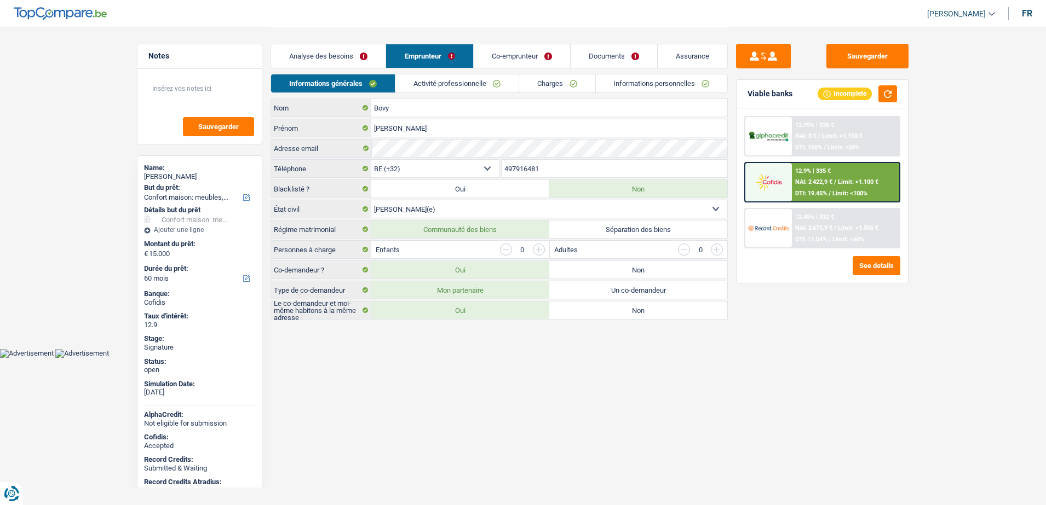
drag, startPoint x: 477, startPoint y: 96, endPoint x: 483, endPoint y: 85, distance: 12.3
click at [476, 95] on div "Informations générales Activité professionnelle Charges Informations personnell…" at bounding box center [498, 86] width 457 height 25
click at [487, 83] on link "Activité professionnelle" at bounding box center [456, 83] width 123 height 18
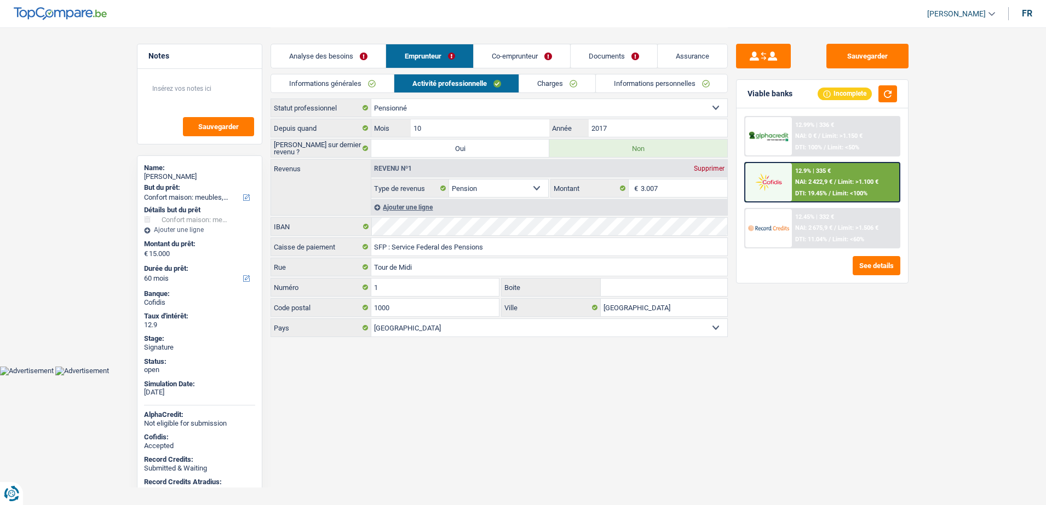
click at [559, 85] on link "Charges" at bounding box center [557, 83] width 76 height 18
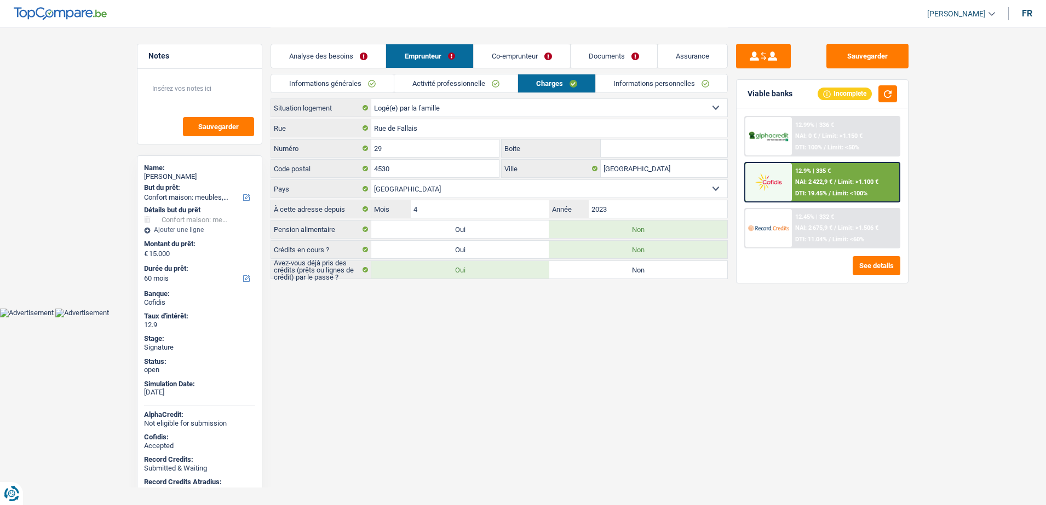
click at [534, 53] on link "Co-emprunteur" at bounding box center [522, 56] width 96 height 24
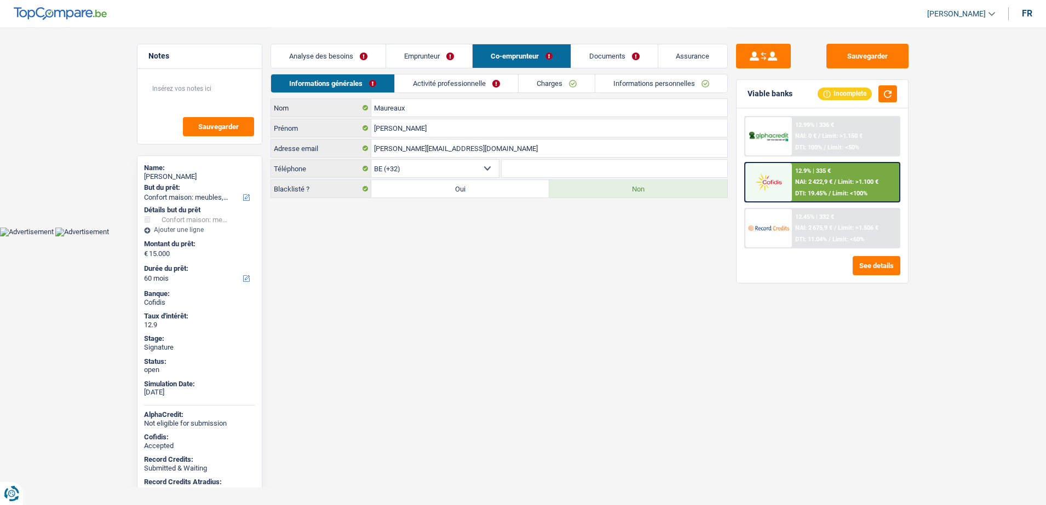
click at [553, 72] on div "Analyse des besoins Emprunteur Co-emprunteur Documents Assurance" at bounding box center [498, 50] width 457 height 47
click at [555, 85] on link "Charges" at bounding box center [557, 83] width 76 height 18
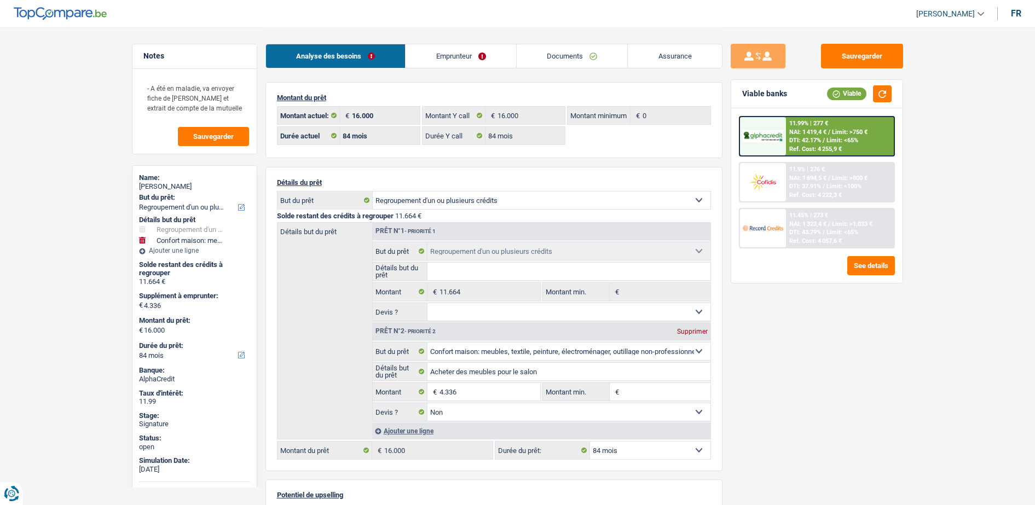
select select "refinancing"
select select "household"
select select "84"
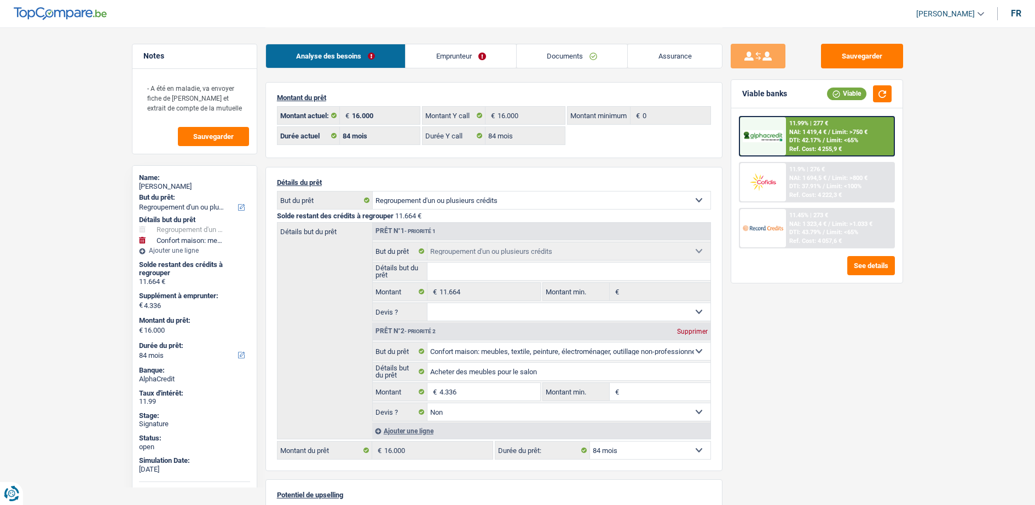
select select "84"
select select "refinancing"
select select "household"
select select "false"
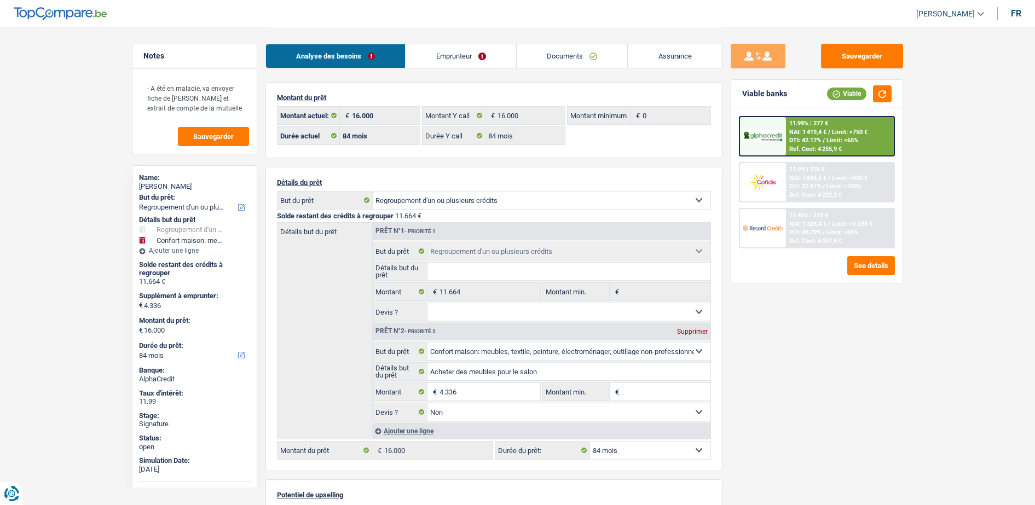
select select "84"
select select "ownerWithMortgage"
select select "BE"
select select "personalLoan"
select select "smallWorks"
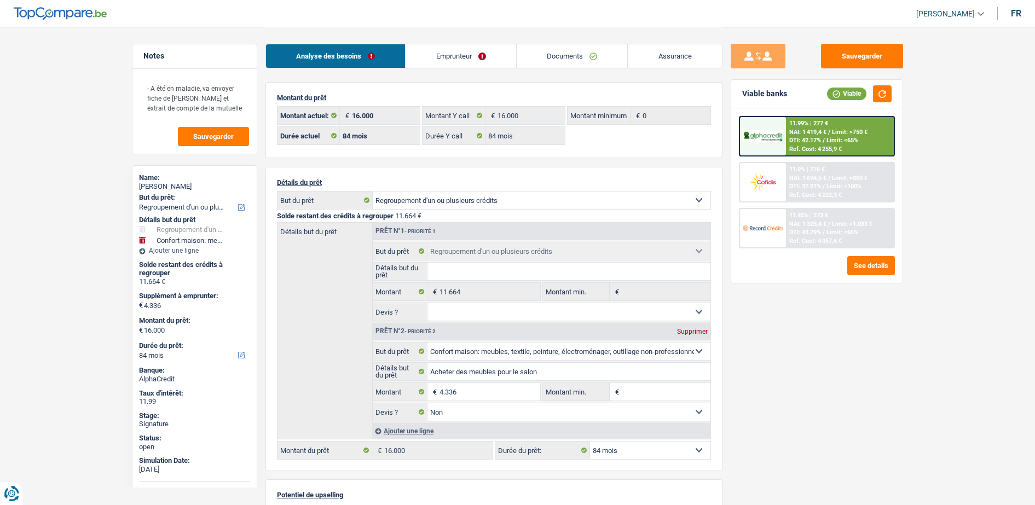
select select "24"
select select "cardOrCredit"
select select "creditConsolidation"
select select "84"
select select "mortgage"
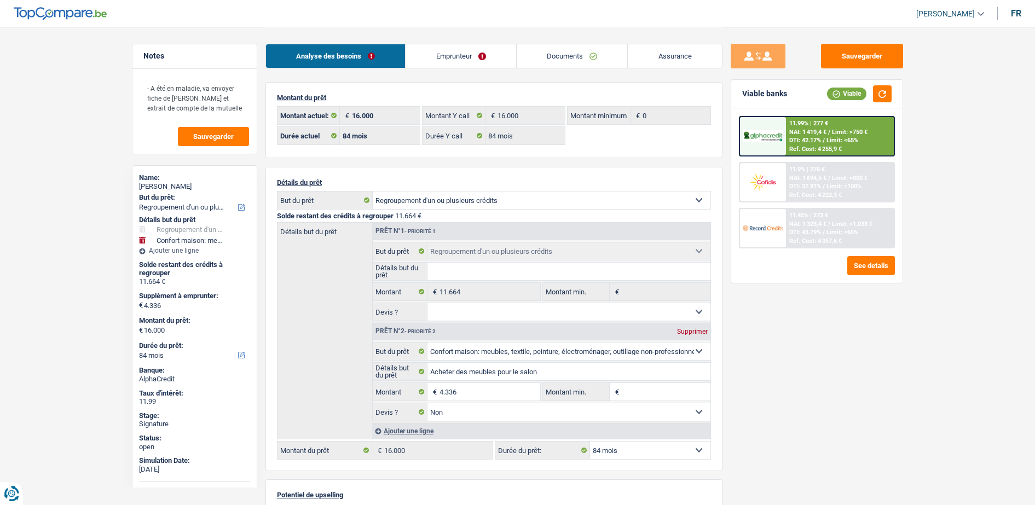
select select "300"
click at [477, 57] on link "Emprunteur" at bounding box center [461, 56] width 111 height 24
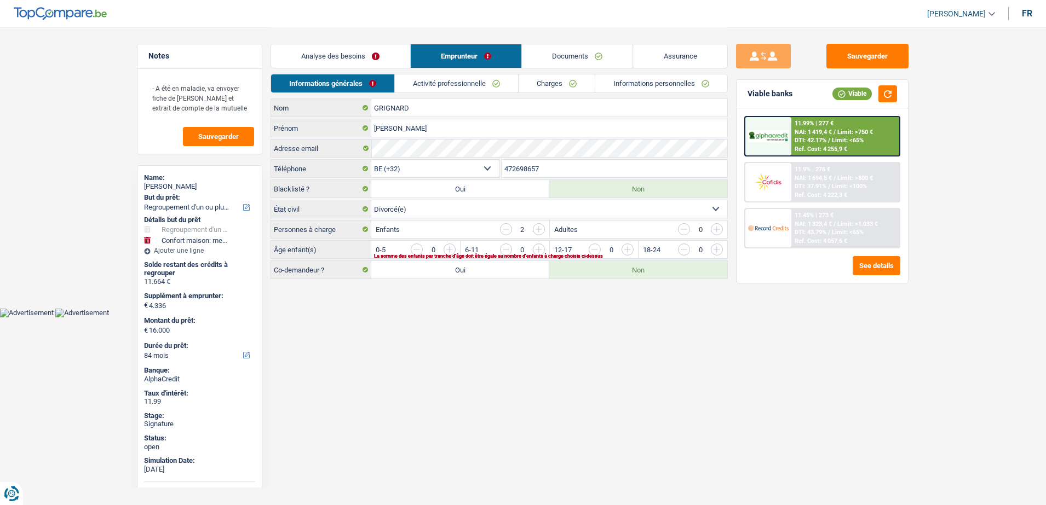
click at [522, 73] on div "Analyse des besoins Emprunteur Documents Assurance" at bounding box center [498, 50] width 457 height 47
click at [534, 79] on link "Charges" at bounding box center [557, 83] width 76 height 18
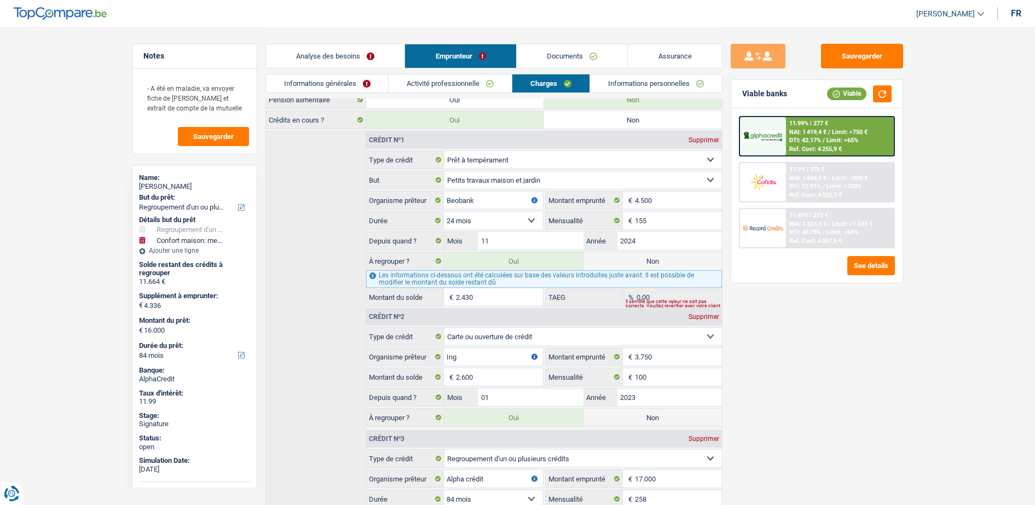
scroll to position [129, 0]
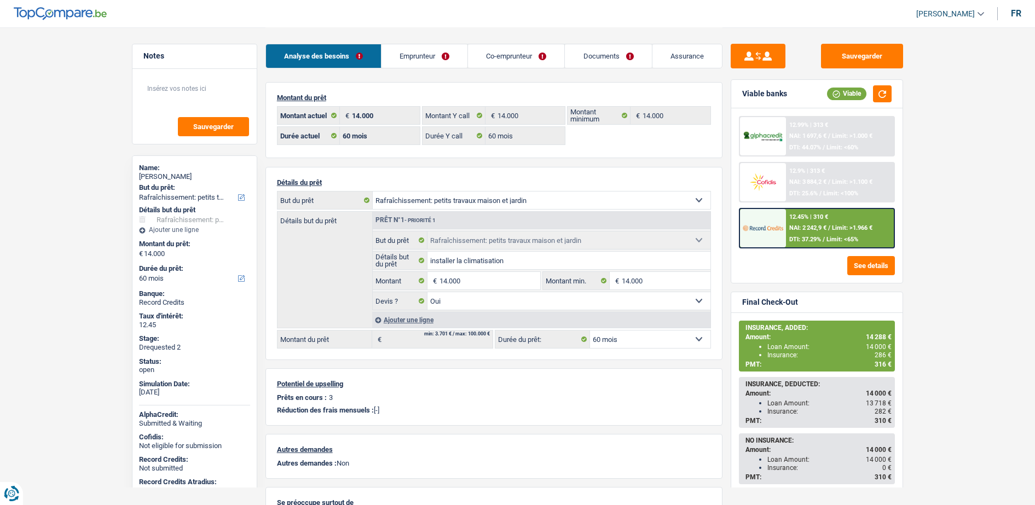
select select "houseOrGarden"
select select "60"
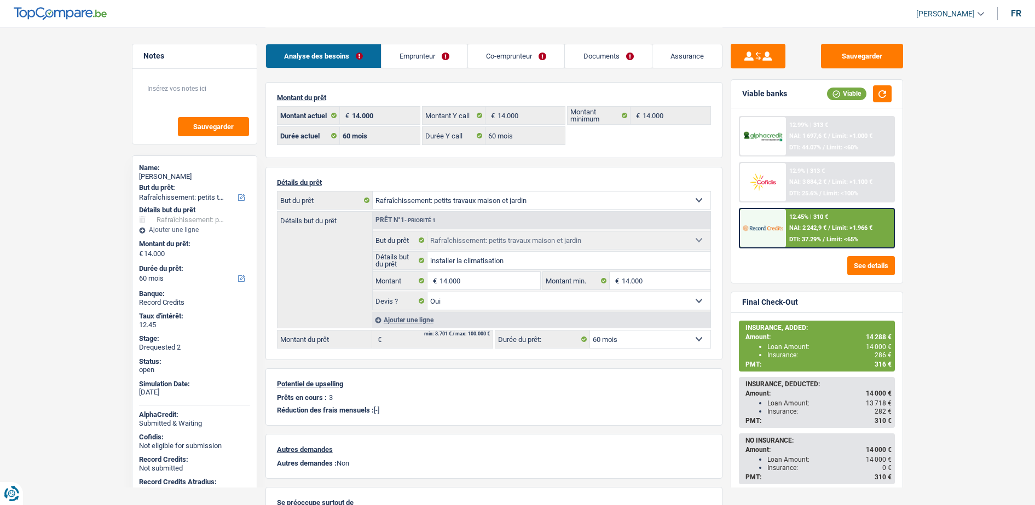
select select "houseOrGarden"
select select "yes"
select select "60"
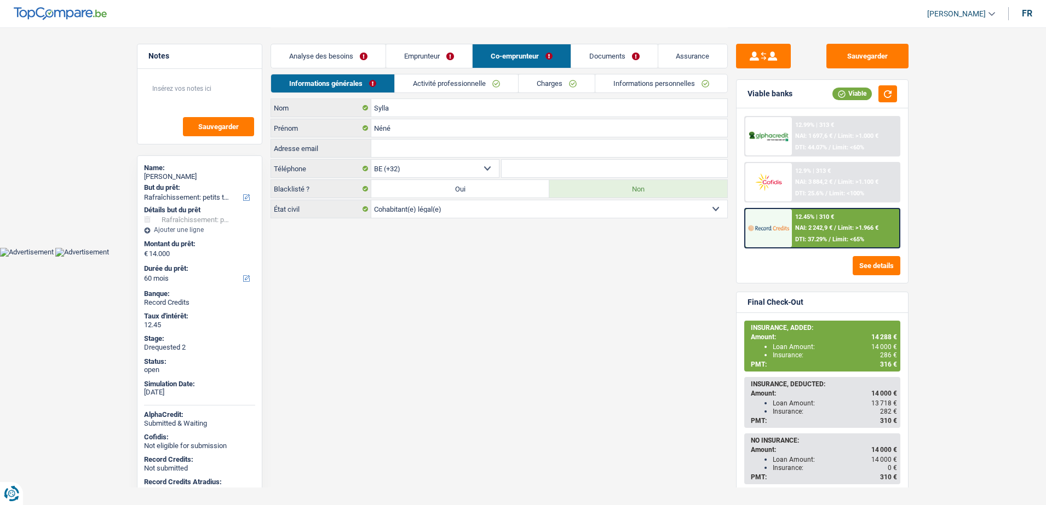
select select "houseOrGarden"
select select "60"
select select "32"
select select "cohabitation"
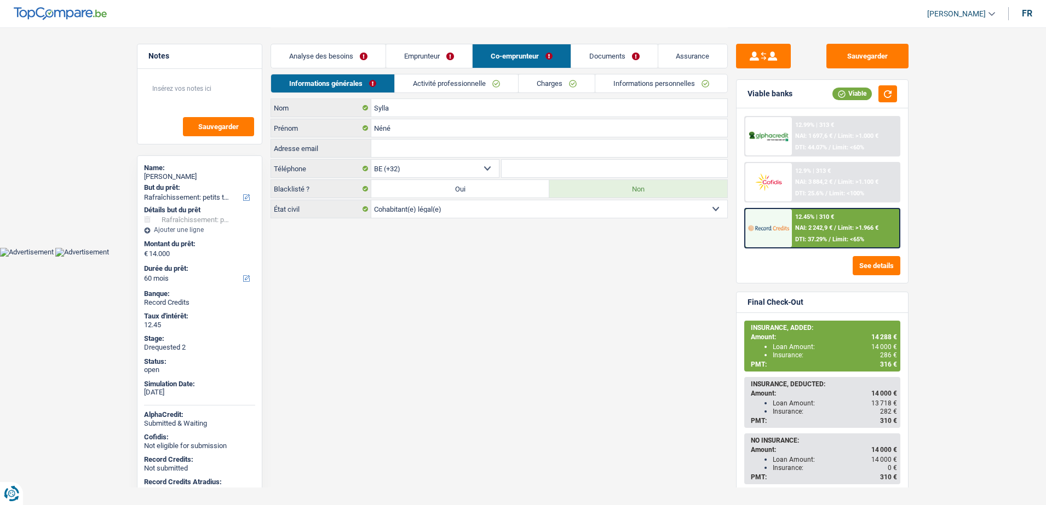
select select "worker"
select select "netSalary"
select select "BE"
click at [458, 89] on link "Activité professionnelle" at bounding box center [456, 83] width 123 height 18
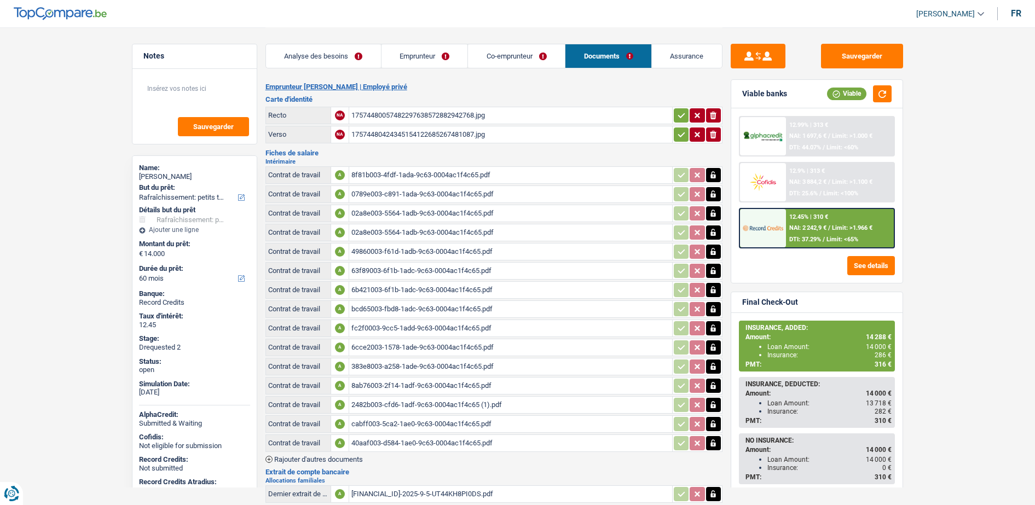
select select "houseOrGarden"
select select "60"
click at [663, 53] on link "Assurance" at bounding box center [687, 56] width 70 height 24
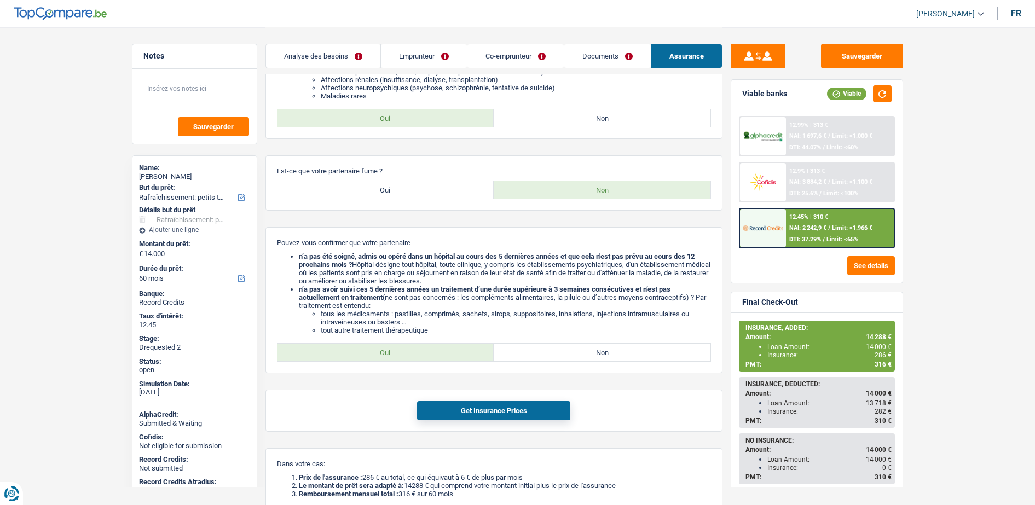
scroll to position [851, 0]
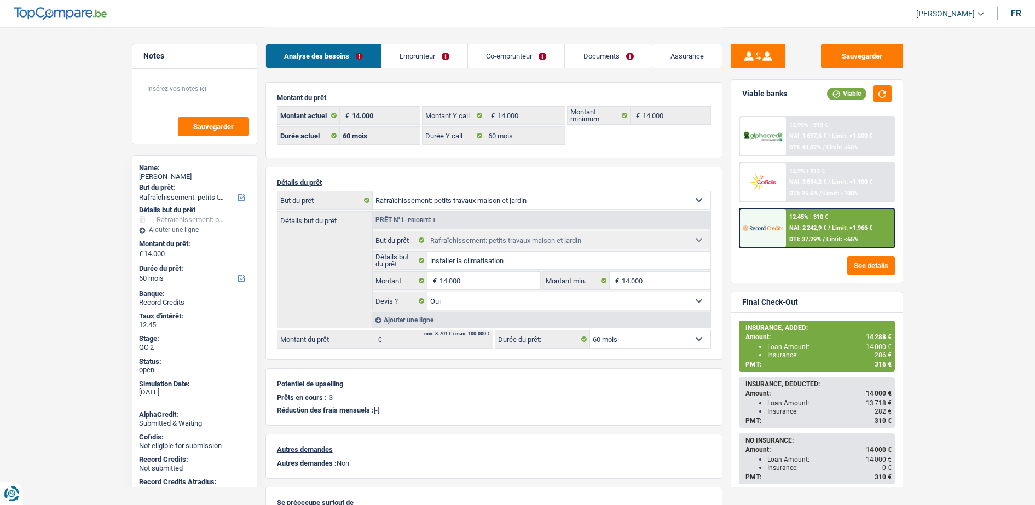
select select "houseOrGarden"
select select "60"
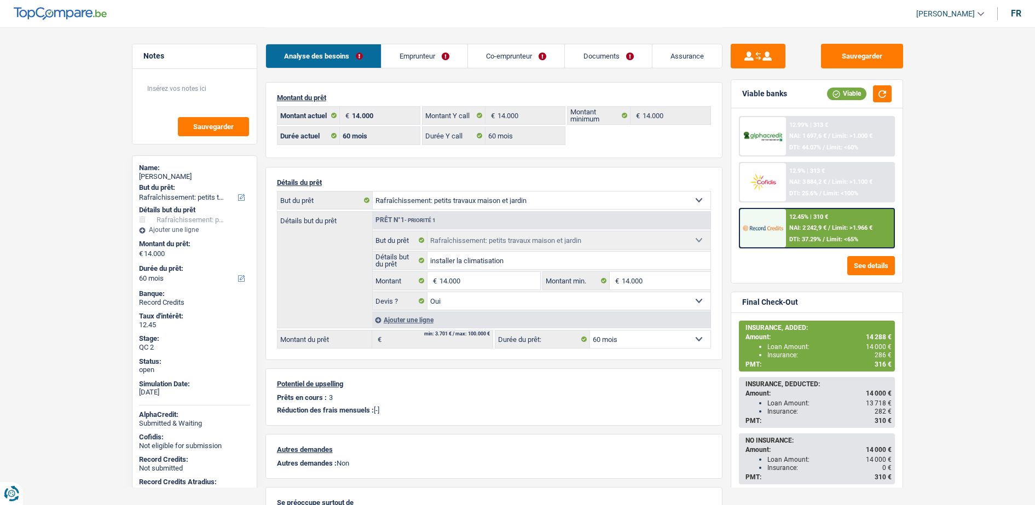
select select "houseOrGarden"
select select "yes"
select select "60"
select select "32"
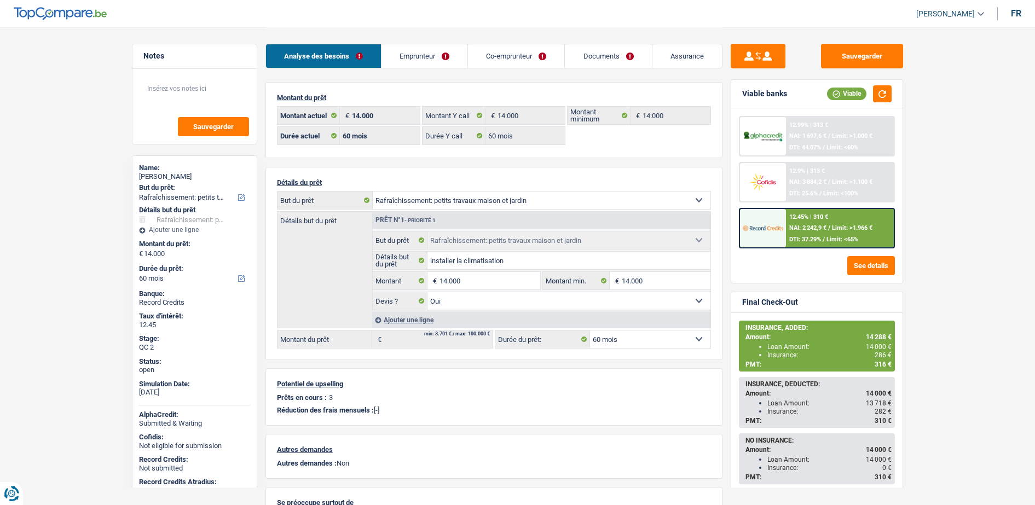
select select "cohabitation"
click at [395, 39] on div "Analyse des besoins Emprunteur Co-emprunteur Documents Assurance" at bounding box center [494, 50] width 457 height 47
click at [398, 42] on div "Analyse des besoins Emprunteur Co-emprunteur Documents Assurance" at bounding box center [494, 50] width 457 height 47
click at [401, 47] on link "Emprunteur" at bounding box center [425, 56] width 86 height 24
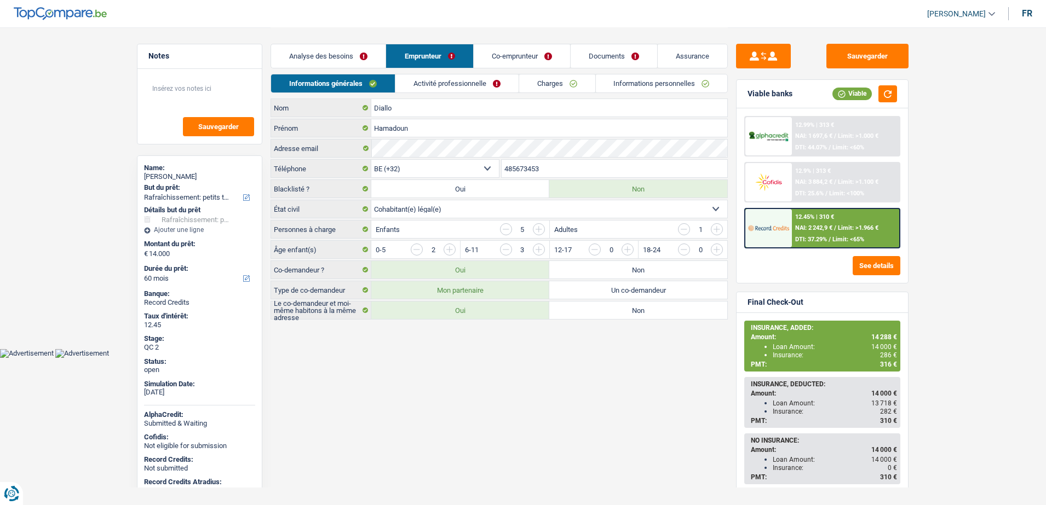
click at [719, 229] on input "button" at bounding box center [717, 229] width 12 height 12
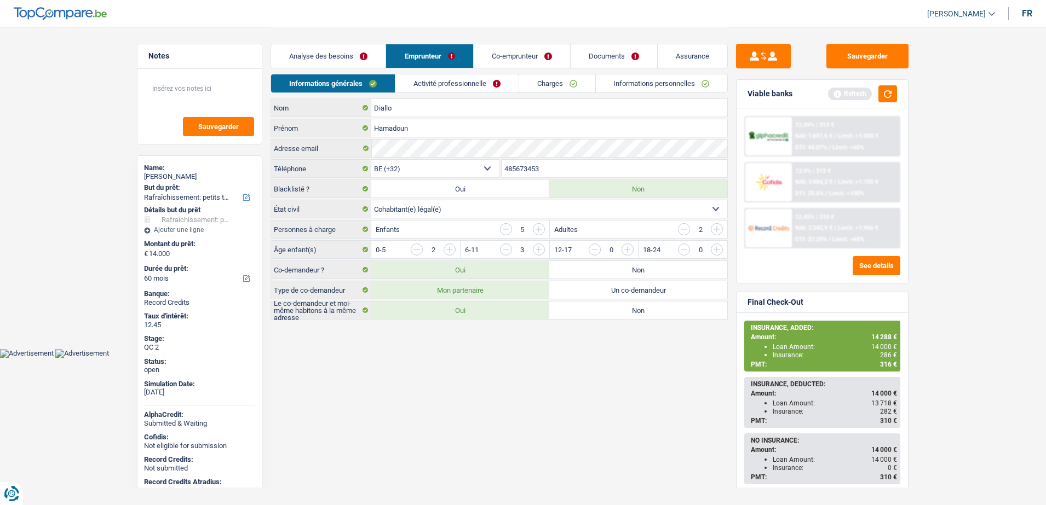
click at [504, 229] on input "button" at bounding box center [506, 229] width 12 height 12
click at [582, 358] on html "Vous avez le contrôle de vos données Nous utilisons des cookies, tout comme nos…" at bounding box center [523, 179] width 1046 height 358
click at [886, 90] on button "button" at bounding box center [887, 93] width 19 height 17
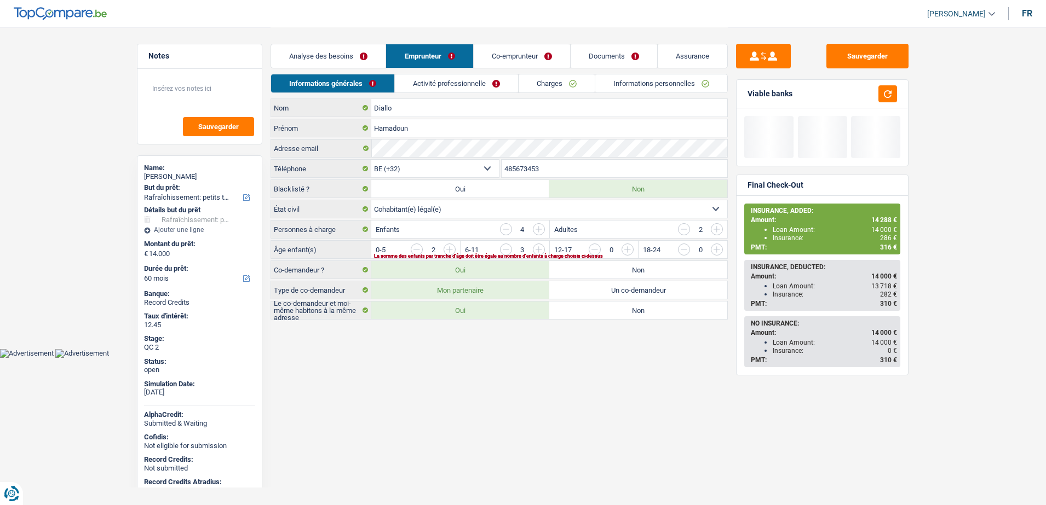
click at [686, 229] on input "button" at bounding box center [684, 229] width 12 height 12
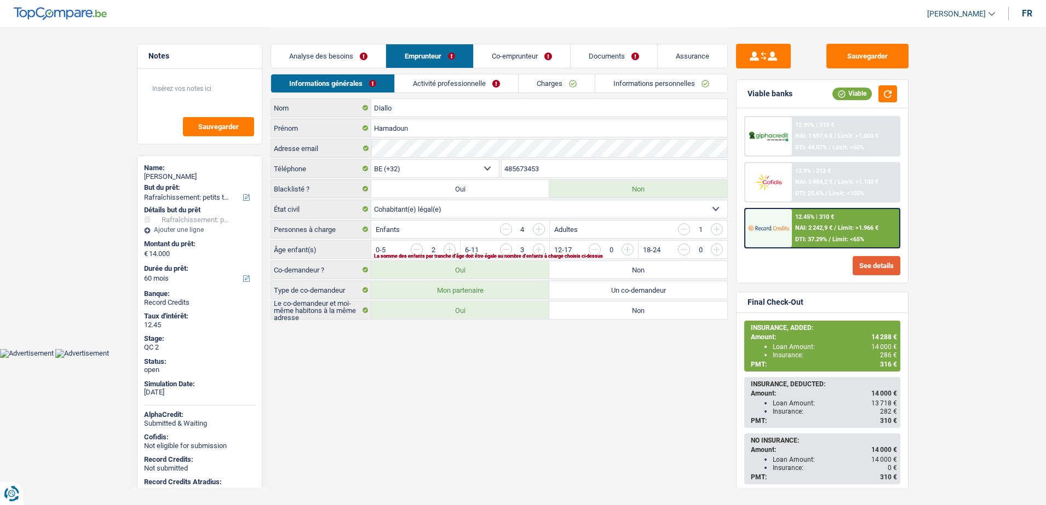
click at [894, 263] on button "See details" at bounding box center [877, 265] width 48 height 19
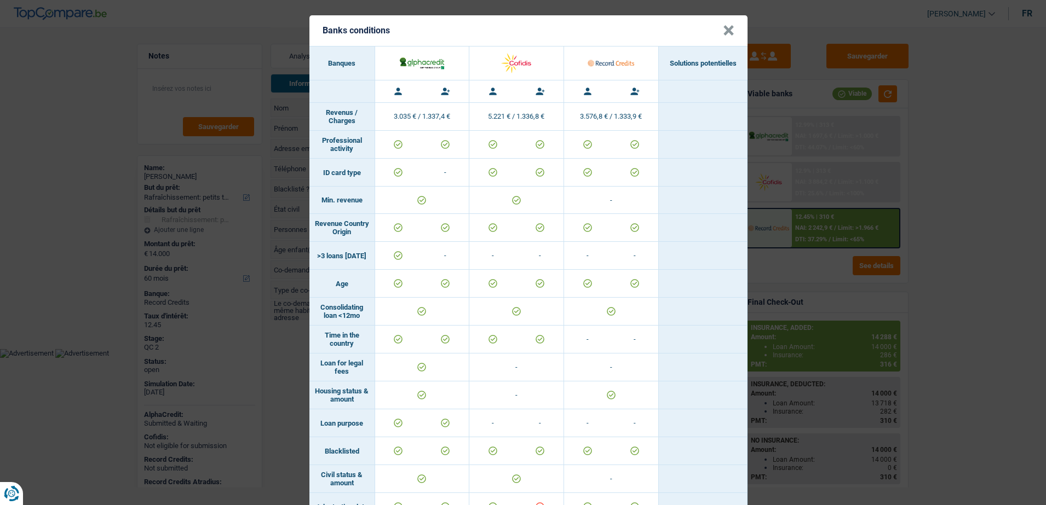
click at [726, 25] on button "×" at bounding box center [728, 30] width 11 height 11
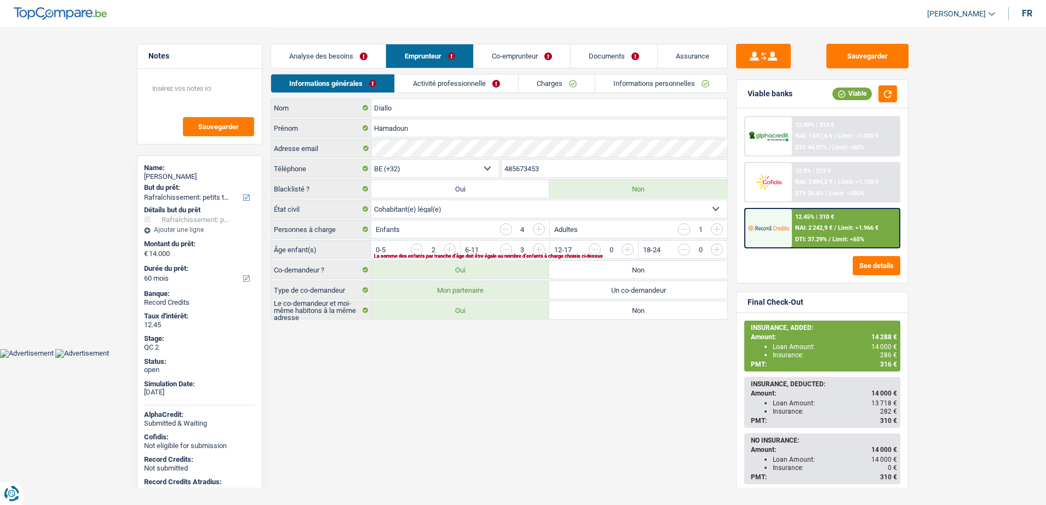
click at [456, 76] on link "Activité professionnelle" at bounding box center [456, 83] width 123 height 18
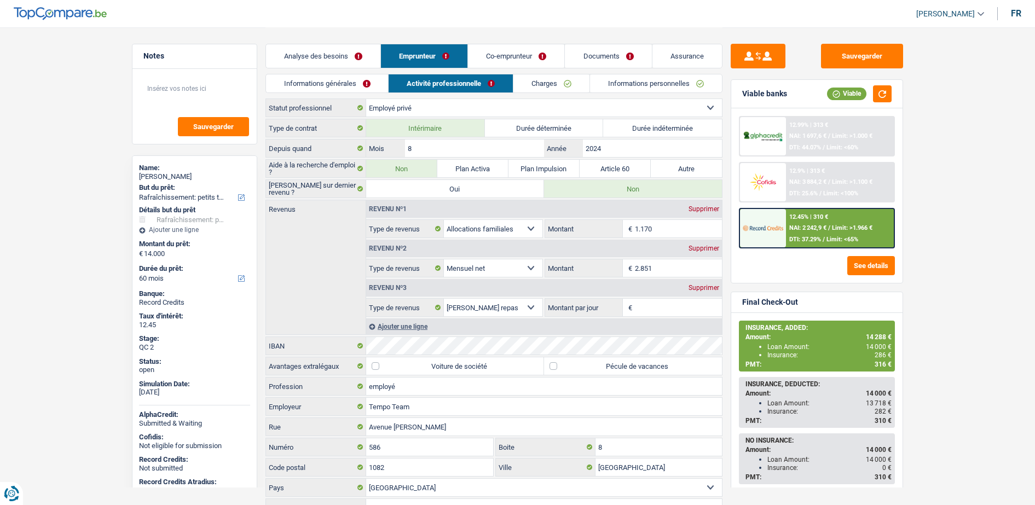
click at [528, 55] on link "Co-emprunteur" at bounding box center [516, 56] width 96 height 24
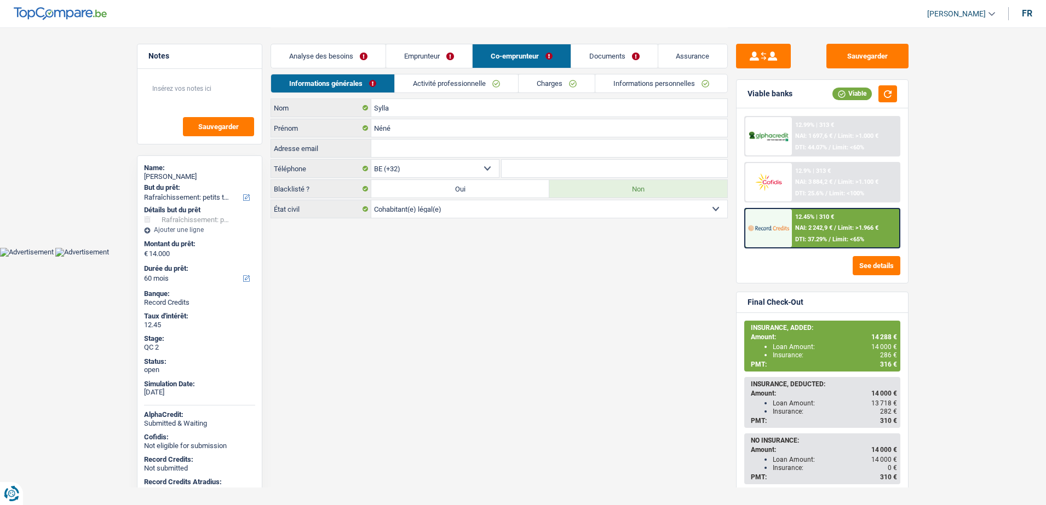
click at [499, 81] on link "Activité professionnelle" at bounding box center [456, 83] width 123 height 18
